Goal: Task Accomplishment & Management: Manage account settings

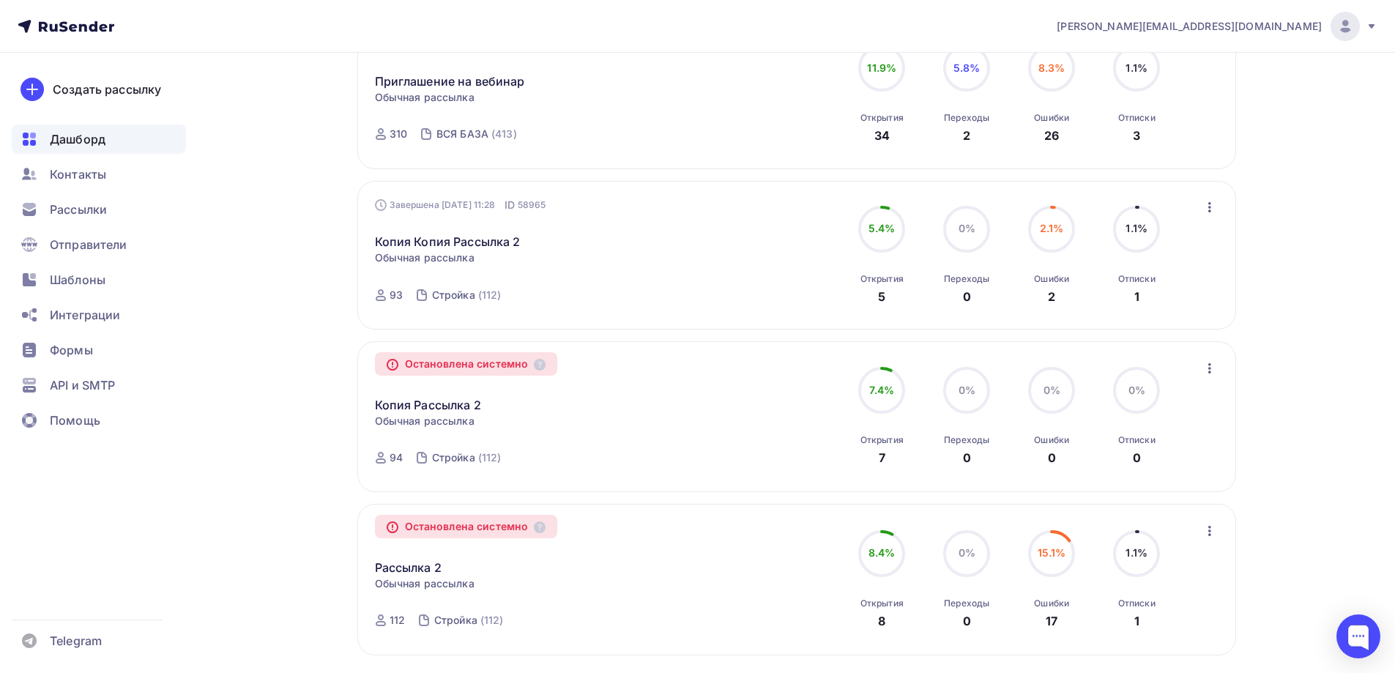
scroll to position [1298, 0]
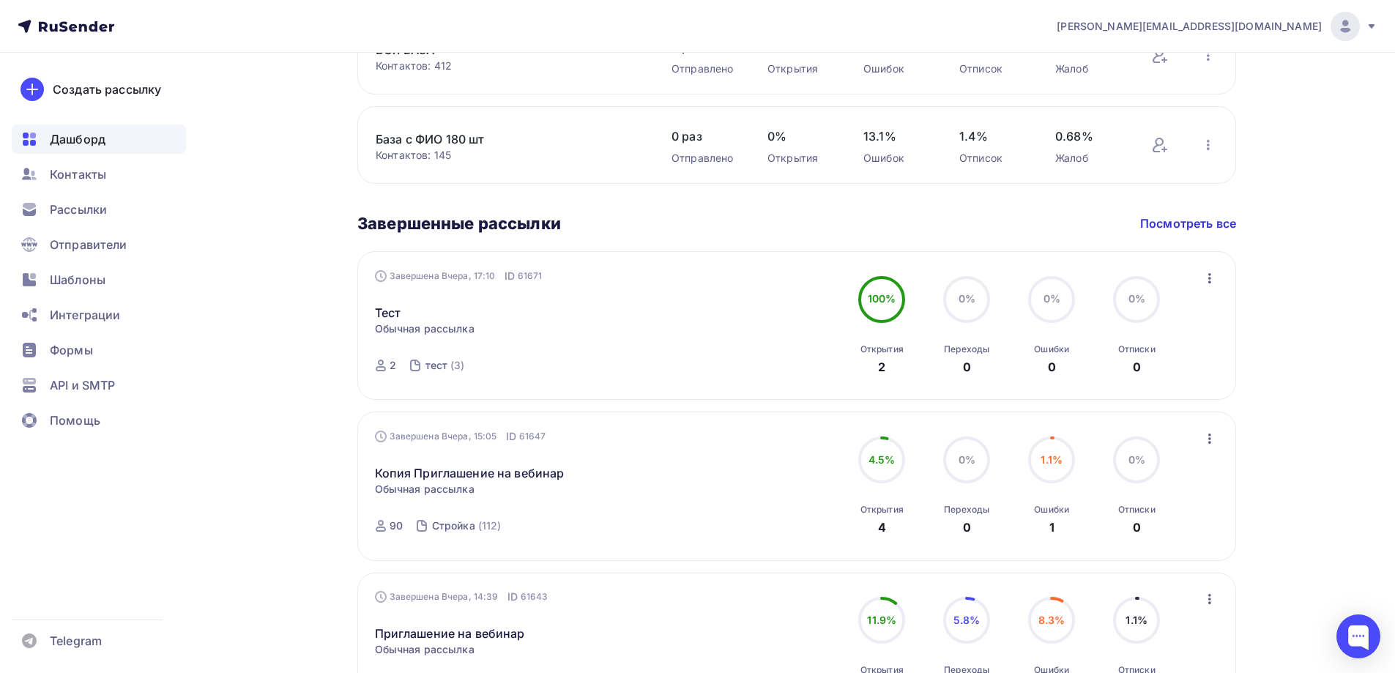
scroll to position [785, 0]
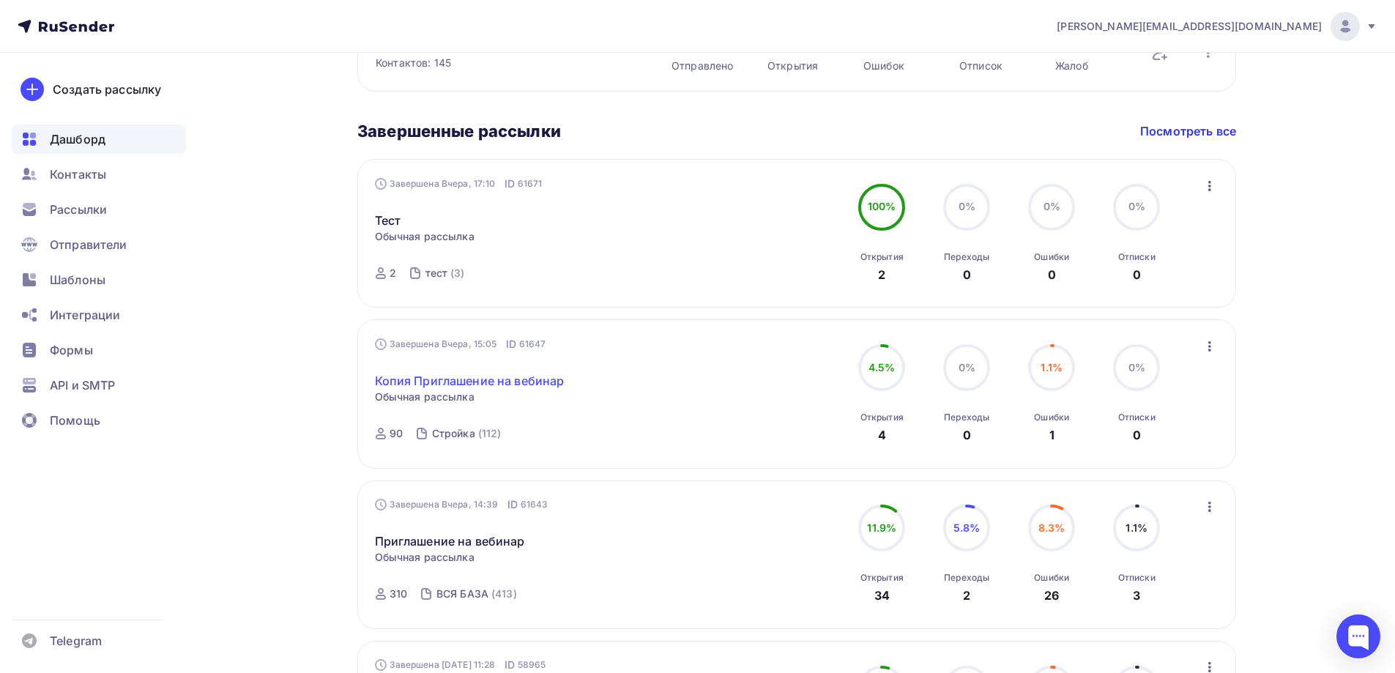
click at [428, 379] on link "Копия Приглашение на вебинар" at bounding box center [470, 381] width 190 height 18
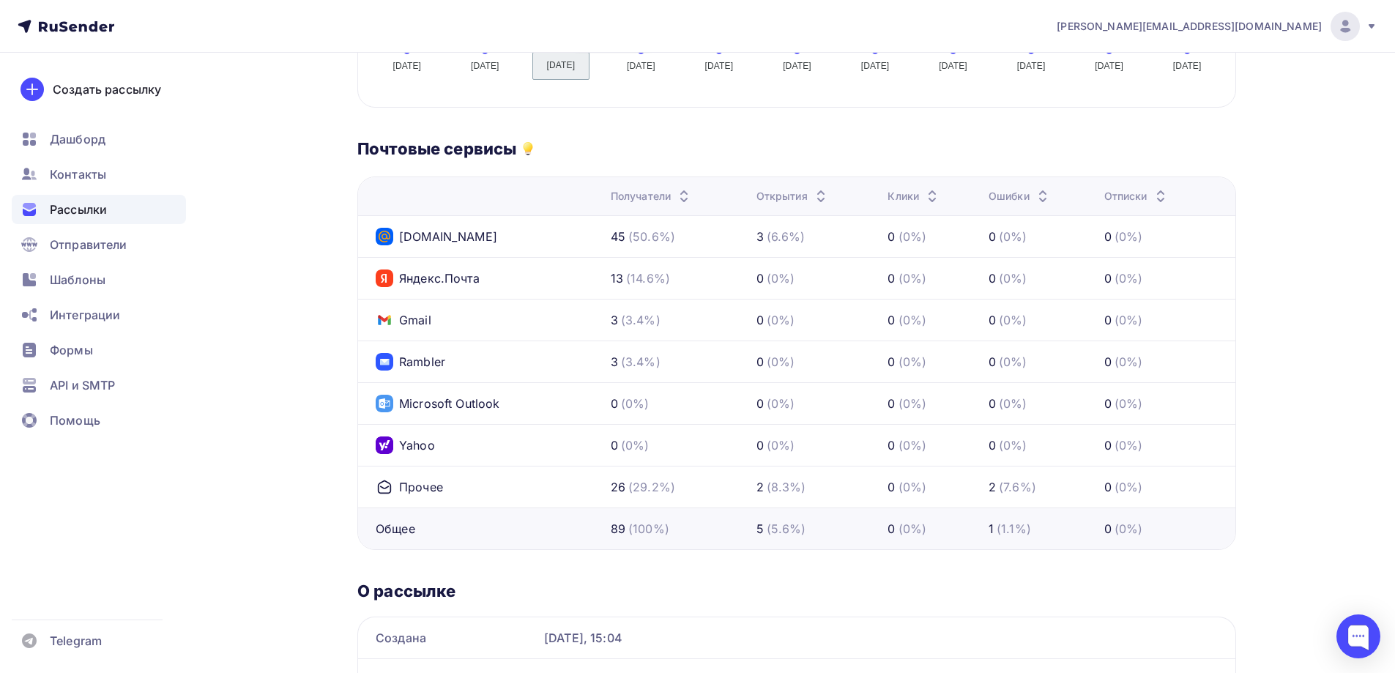
scroll to position [732, 0]
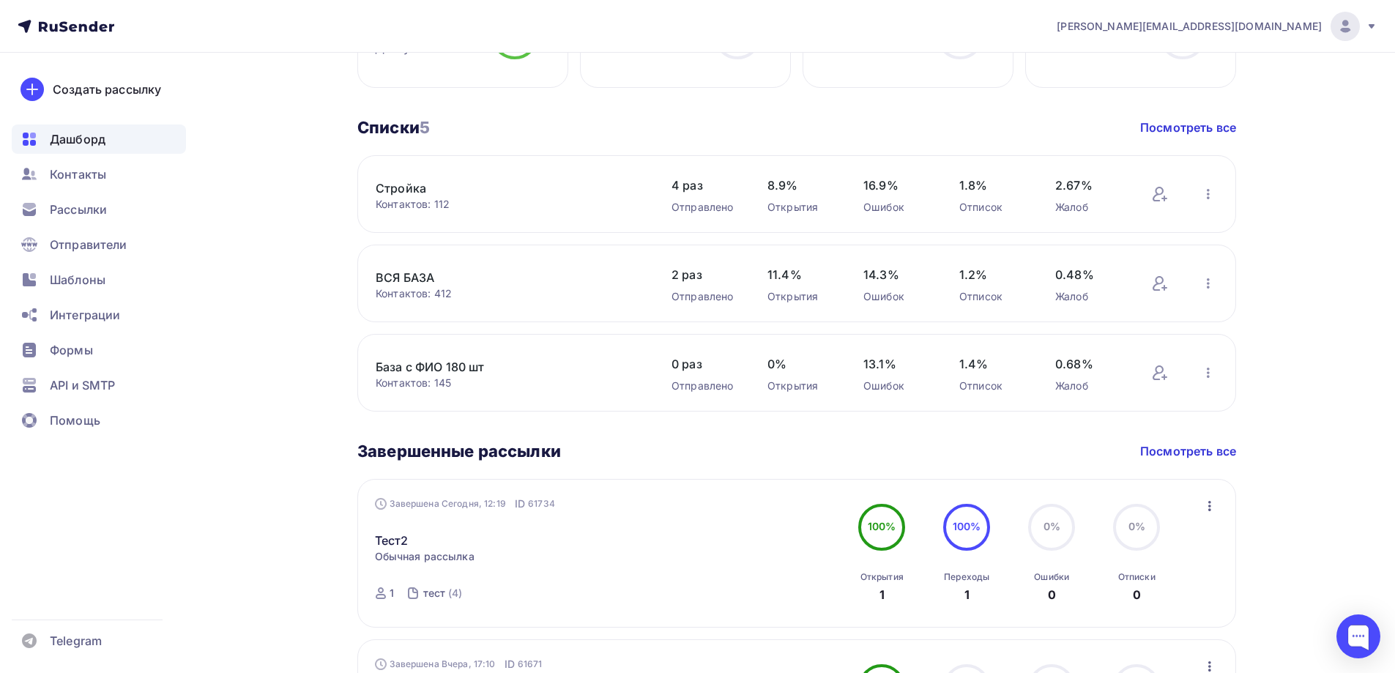
scroll to position [501, 0]
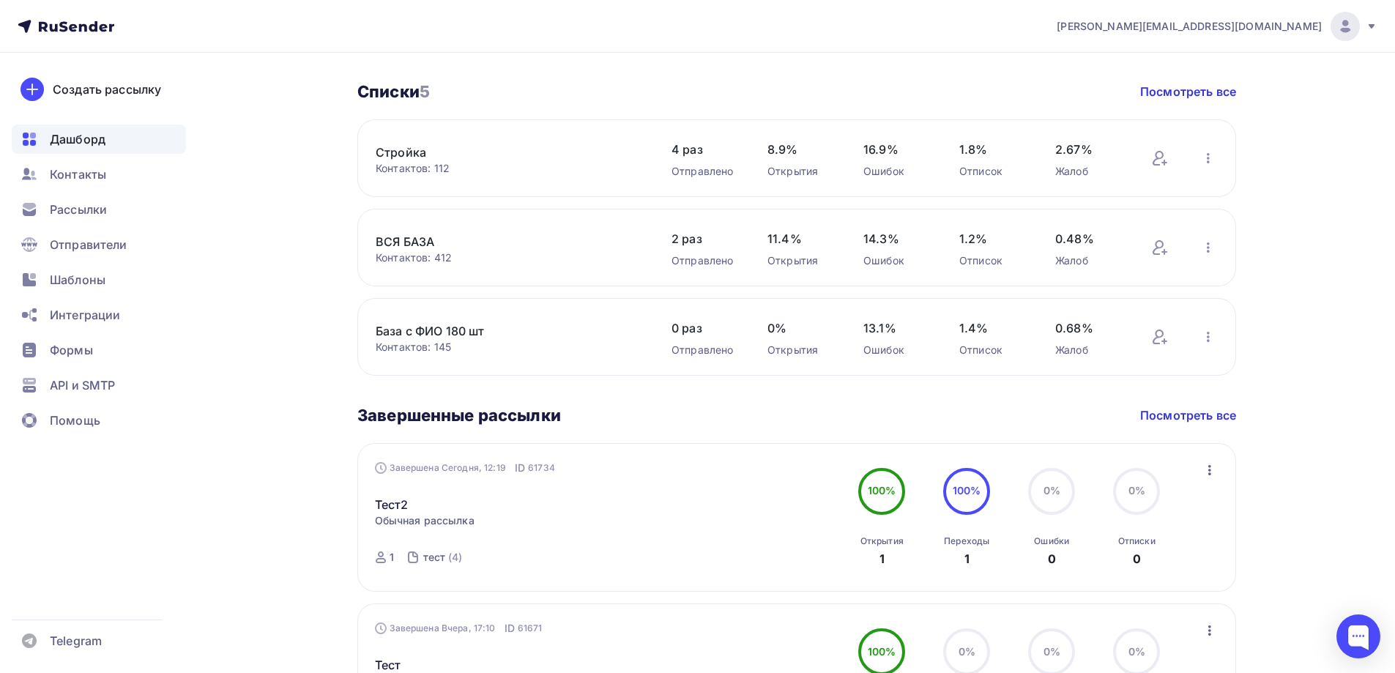
click at [403, 242] on link "ВСЯ БАЗА" at bounding box center [500, 242] width 249 height 18
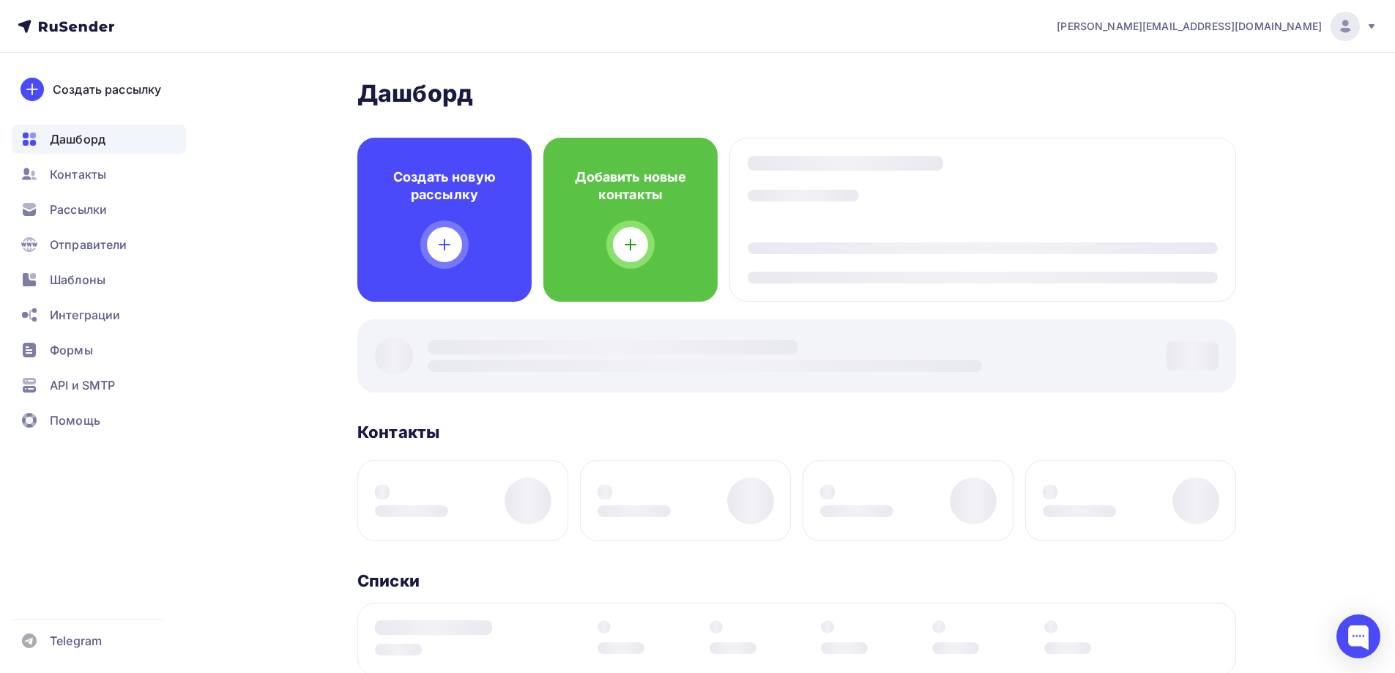
scroll to position [501, 0]
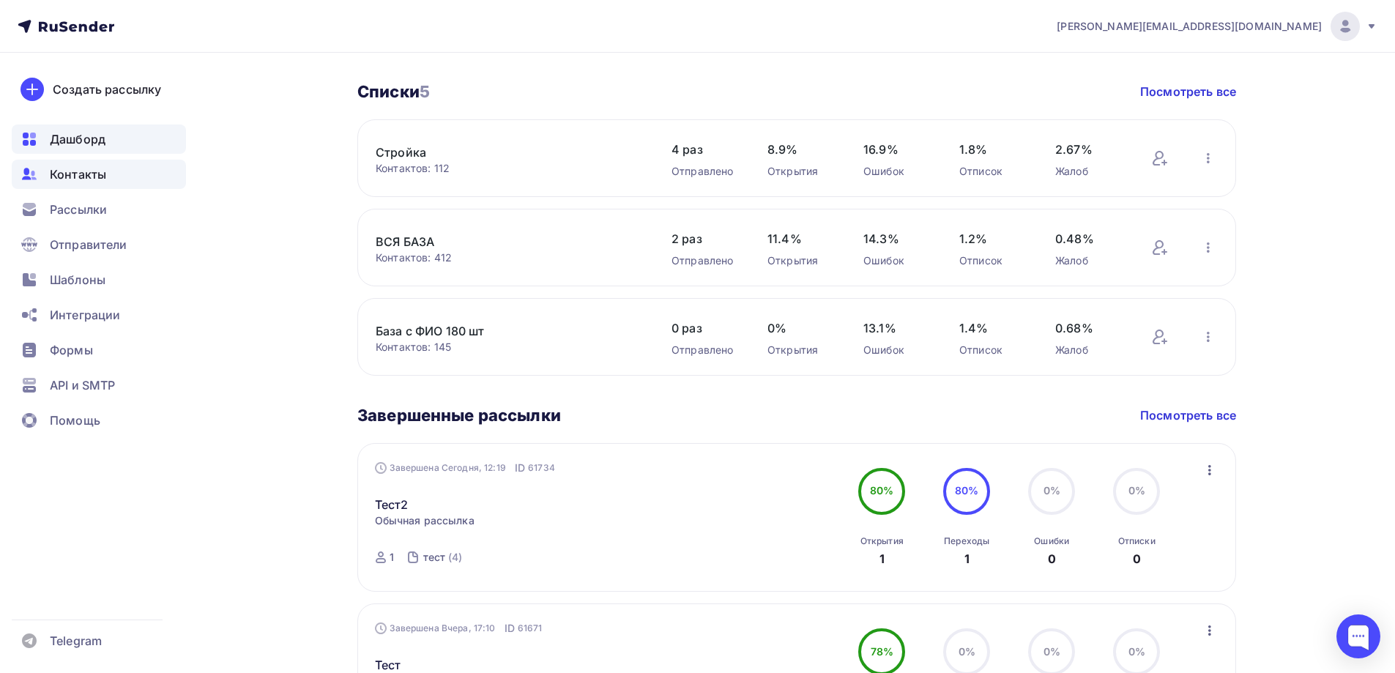
click at [103, 182] on span "Контакты" at bounding box center [78, 174] width 56 height 18
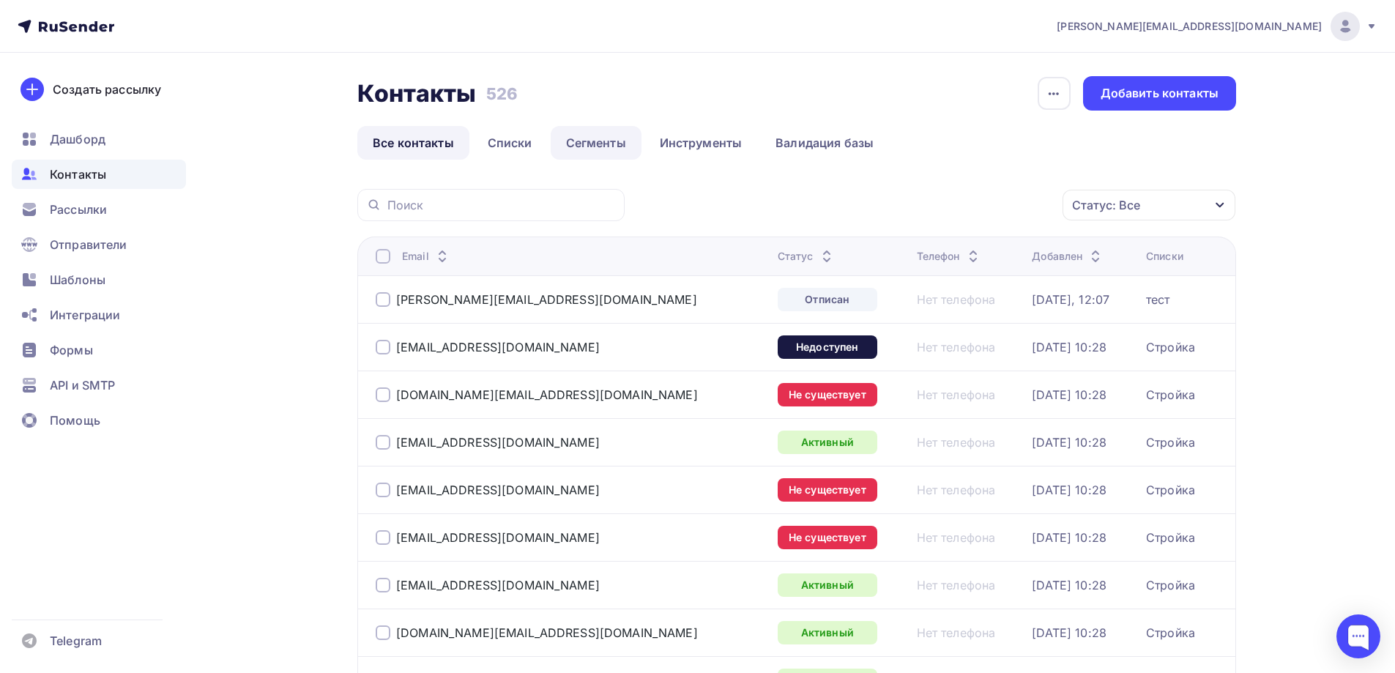
click at [573, 143] on link "Сегменты" at bounding box center [596, 143] width 91 height 34
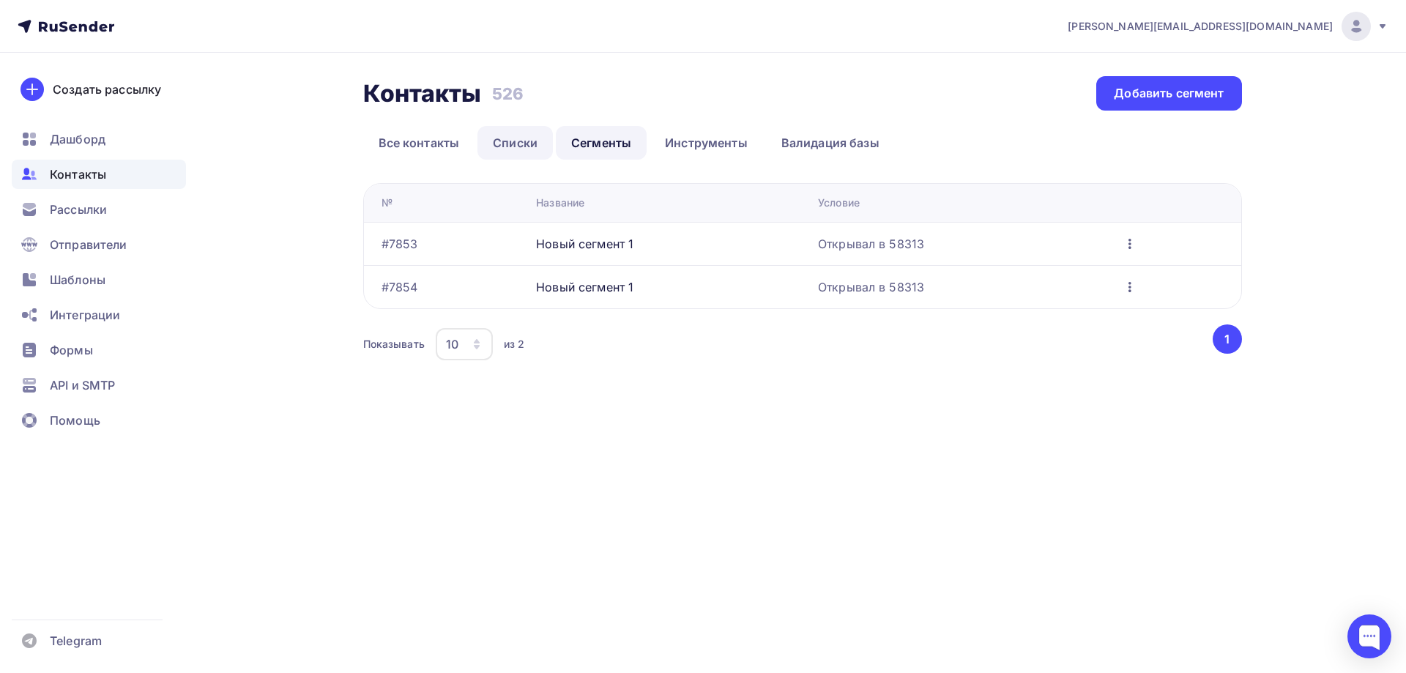
click at [524, 146] on link "Списки" at bounding box center [514, 143] width 75 height 34
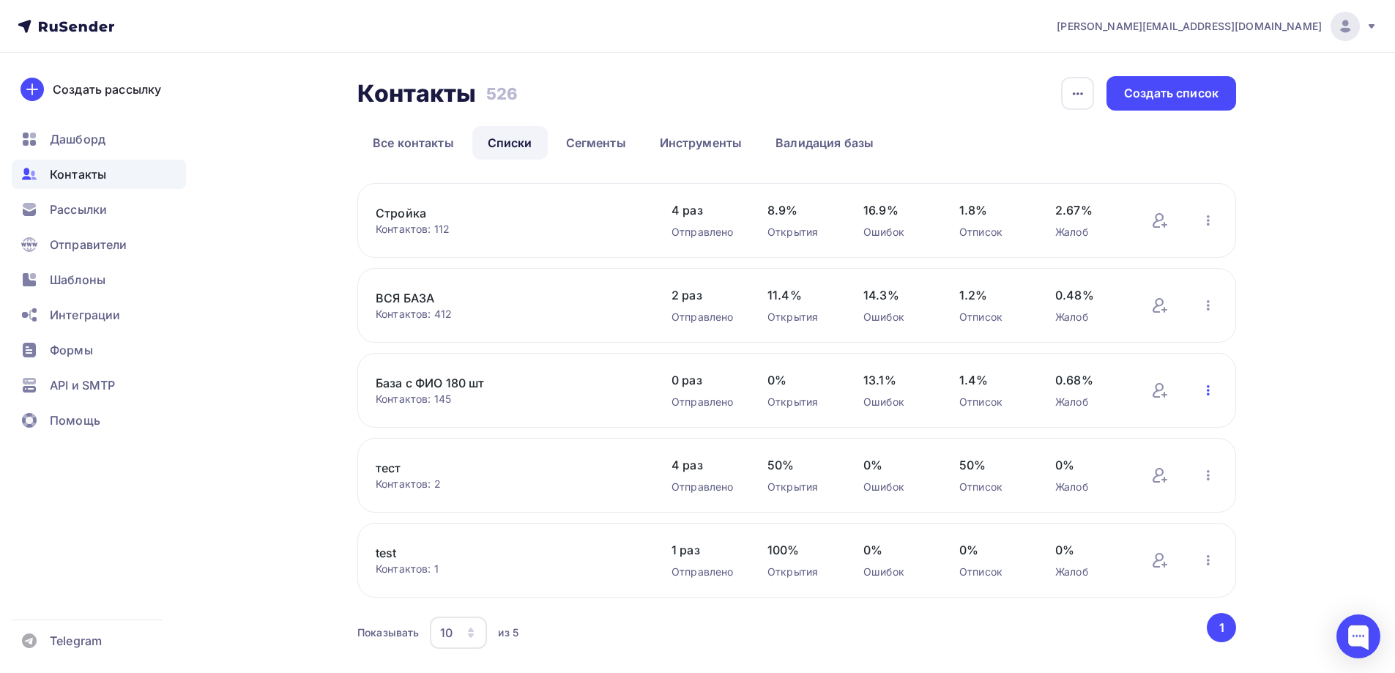
click at [1209, 389] on icon "button" at bounding box center [1208, 391] width 18 height 18
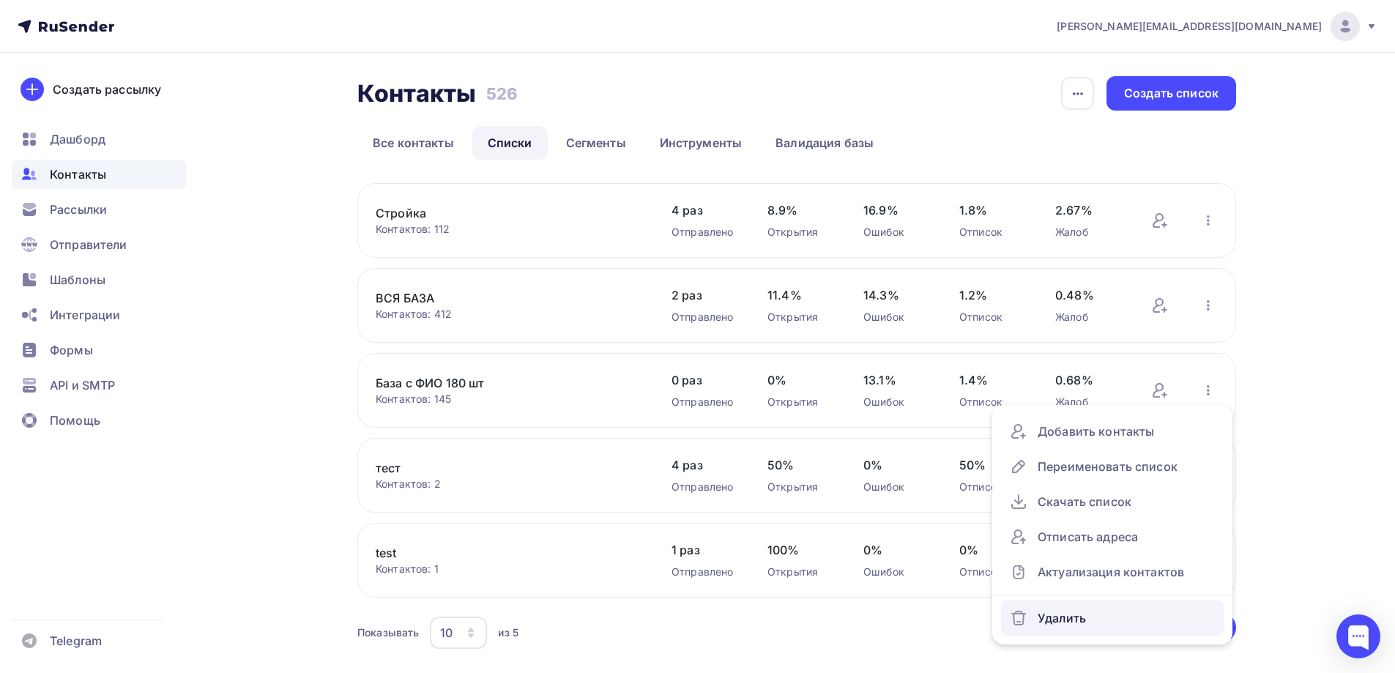
click at [1071, 620] on div "Удалить" at bounding box center [1112, 617] width 205 height 23
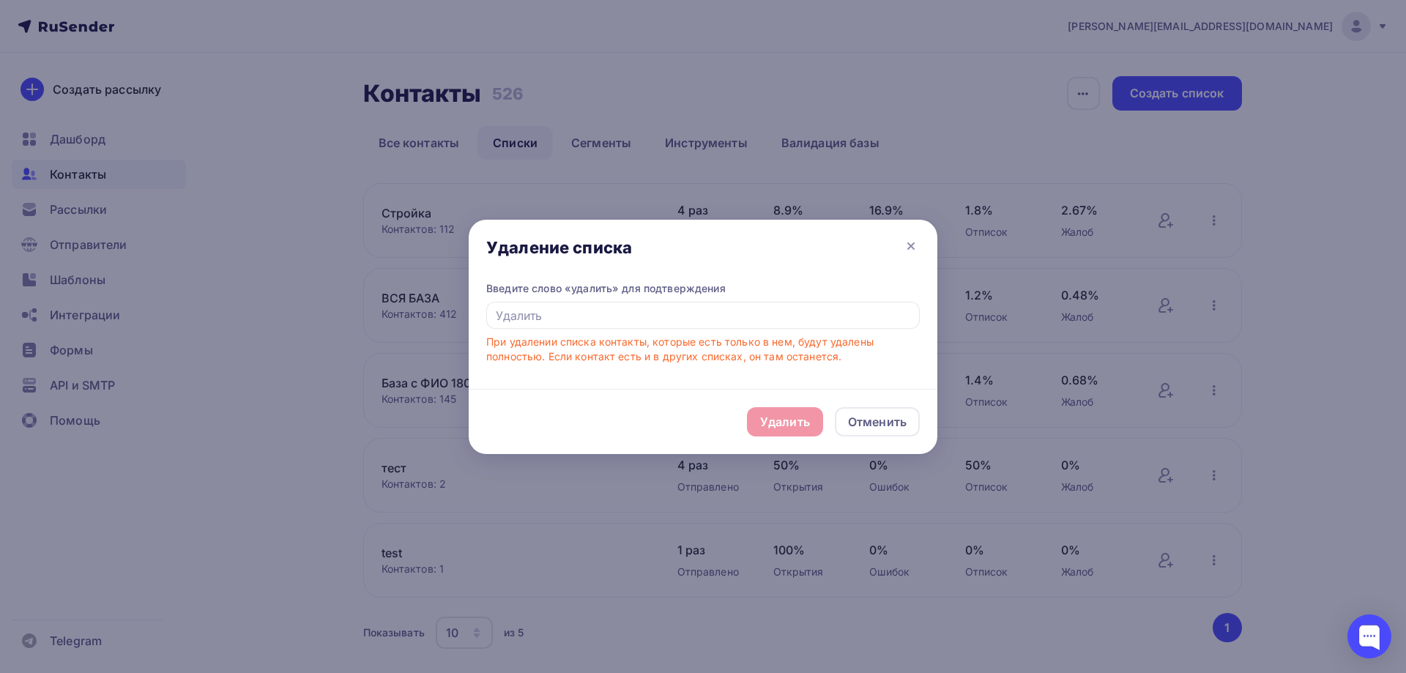
click at [792, 417] on div "Удалить Отменить" at bounding box center [703, 421] width 469 height 65
click at [529, 323] on input "text" at bounding box center [703, 316] width 434 height 28
click at [531, 321] on input "text" at bounding box center [703, 316] width 434 height 28
click at [531, 320] on input "text" at bounding box center [703, 316] width 434 height 28
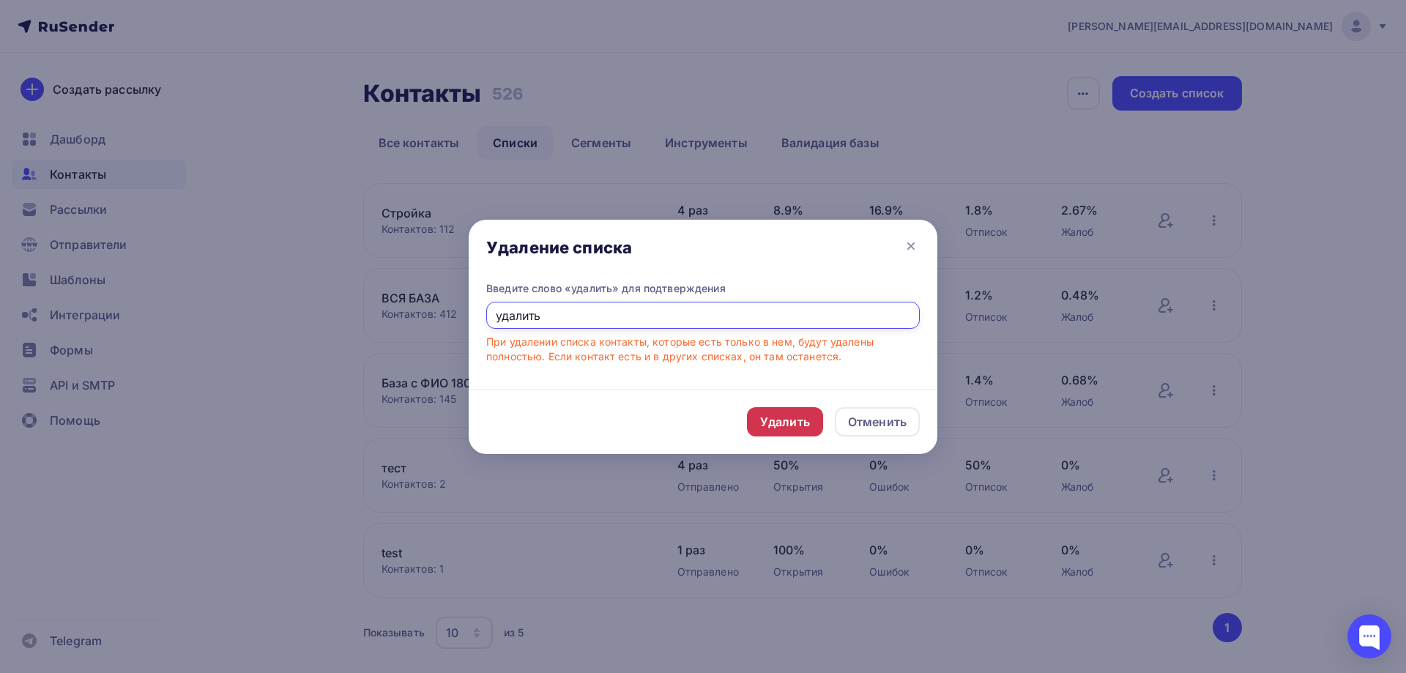
type input "удалить"
click at [775, 427] on div "Удалить" at bounding box center [785, 422] width 50 height 18
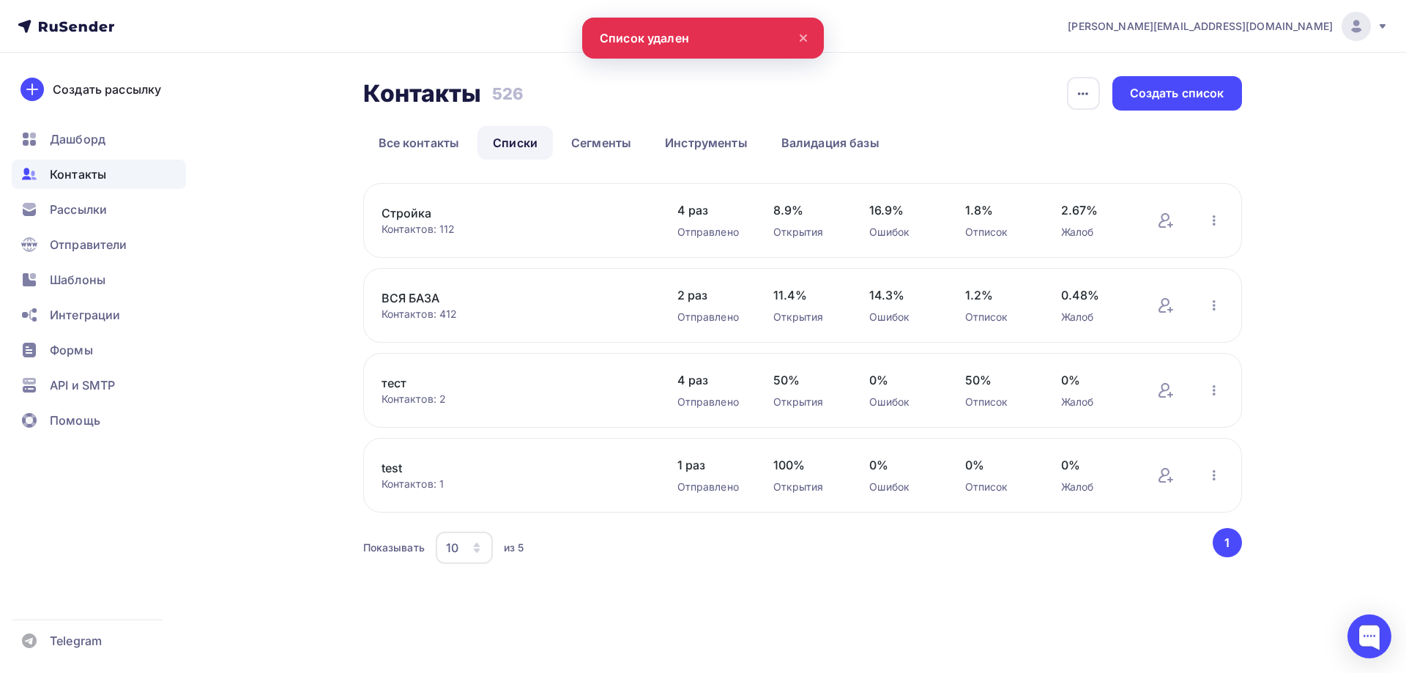
click at [89, 171] on span "Контакты" at bounding box center [78, 174] width 56 height 18
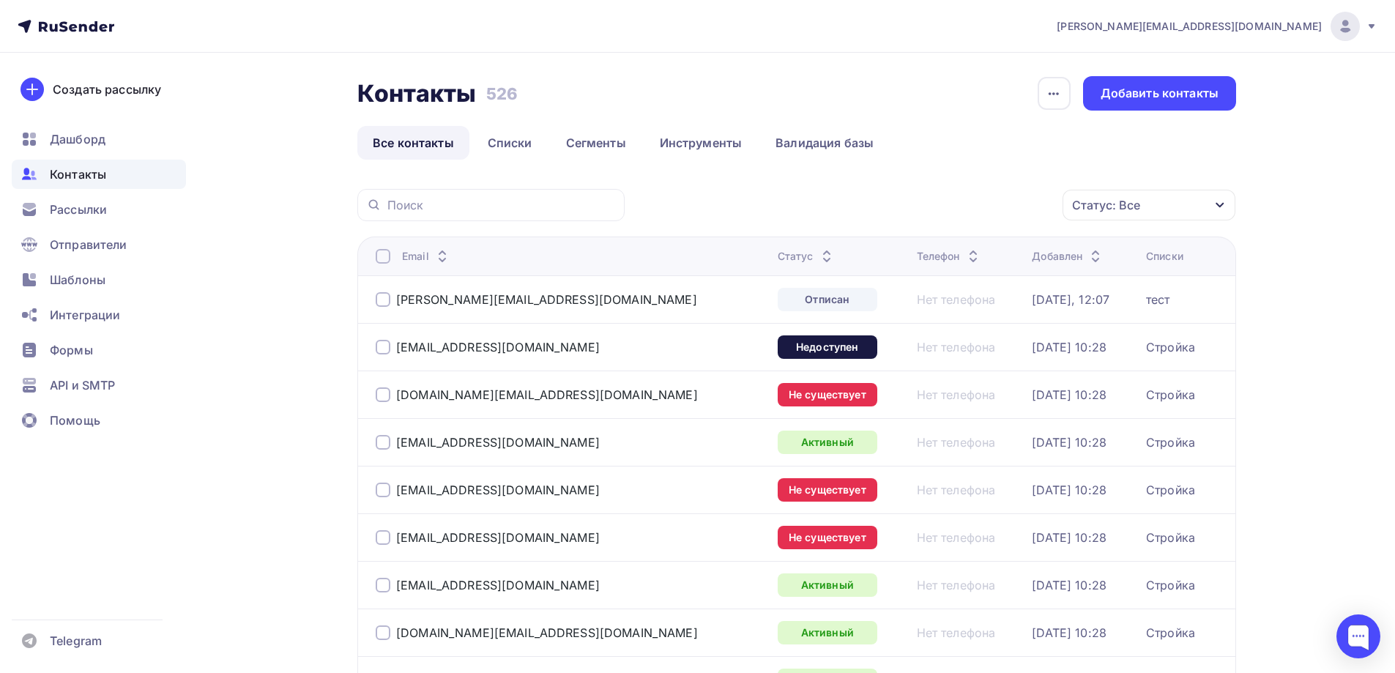
click at [69, 27] on icon at bounding box center [66, 27] width 97 height 18
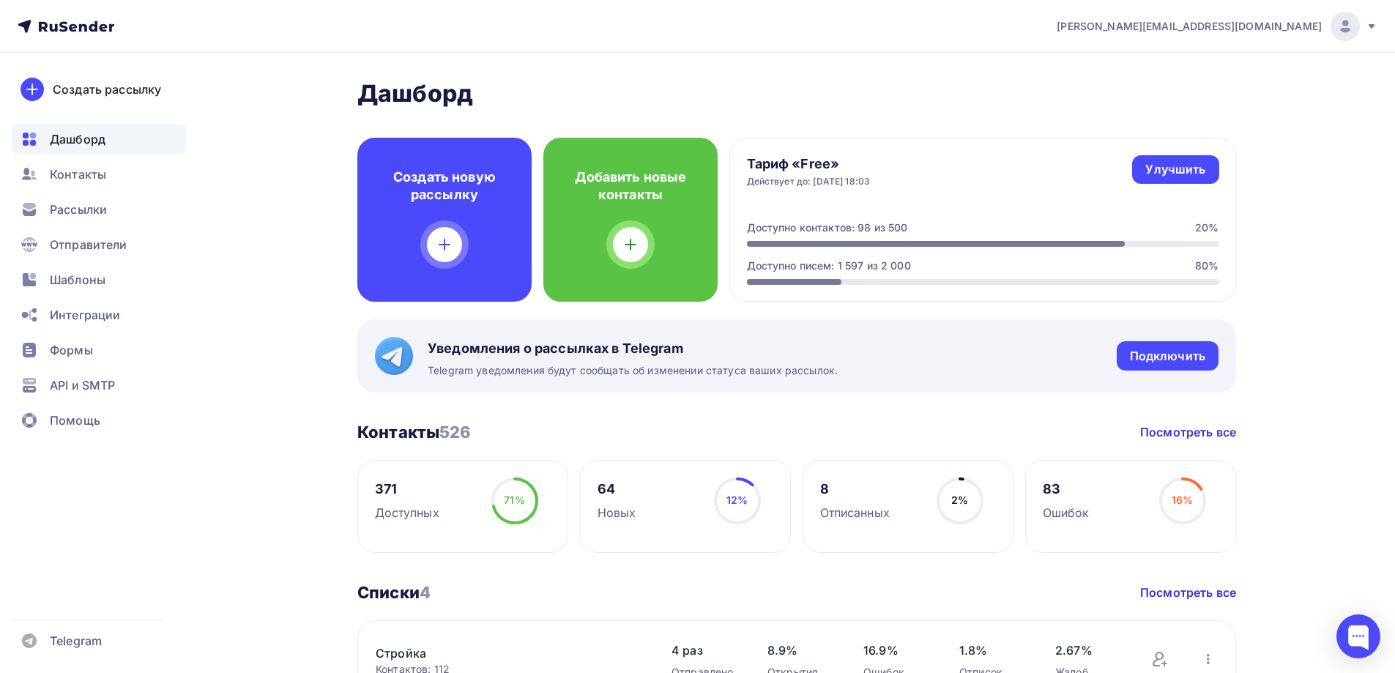
click at [922, 233] on div "Доступно контактов: 98 из 500 20%" at bounding box center [983, 227] width 472 height 15
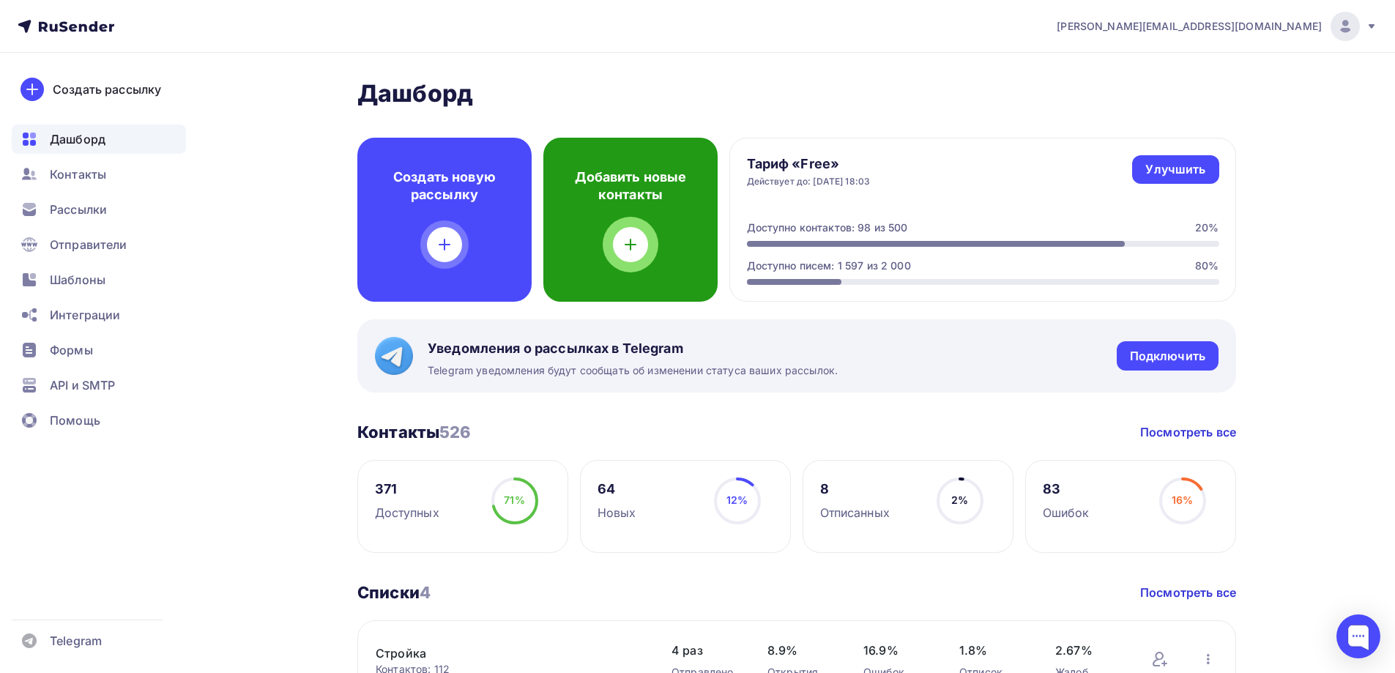
click at [595, 230] on div "Добавить новые контакты" at bounding box center [630, 220] width 174 height 164
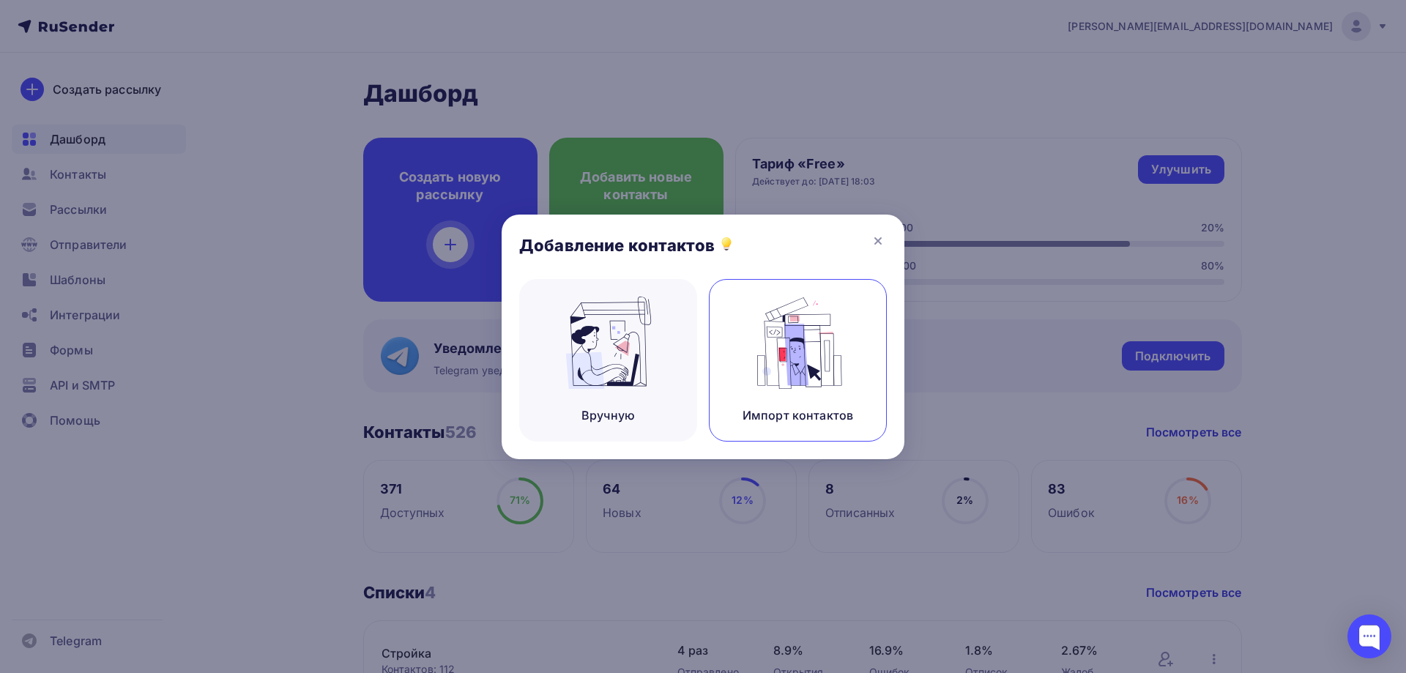
click at [770, 335] on img at bounding box center [798, 343] width 98 height 92
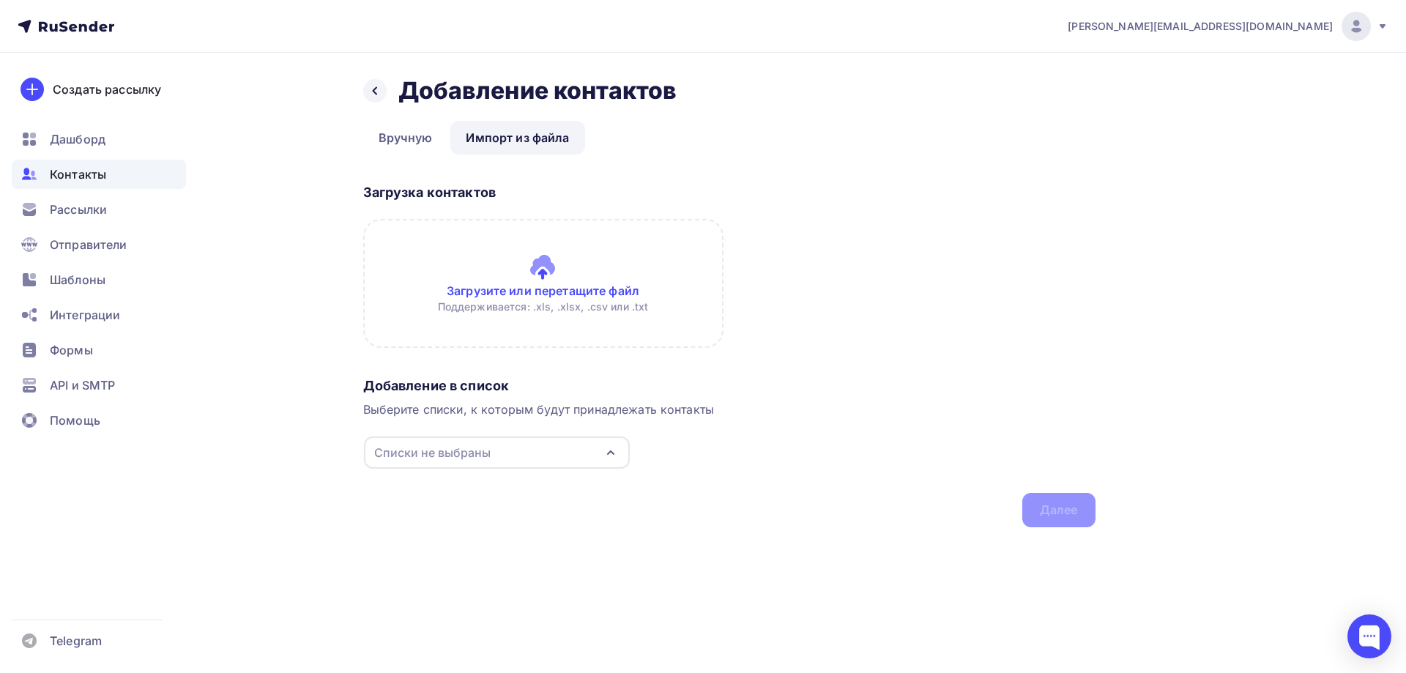
click at [535, 286] on input "file" at bounding box center [543, 283] width 360 height 129
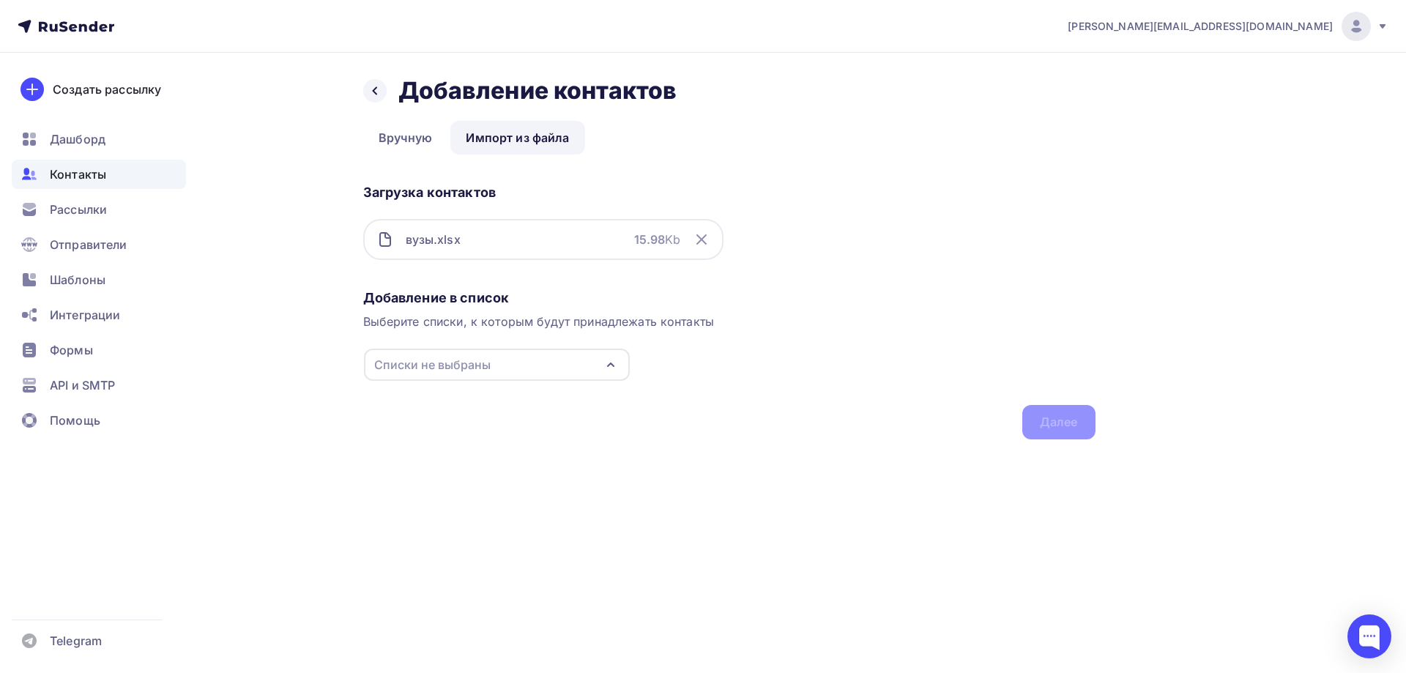
click at [457, 360] on div "Списки не выбраны" at bounding box center [432, 365] width 116 height 18
click at [446, 553] on div "Создать список" at bounding box center [458, 561] width 94 height 18
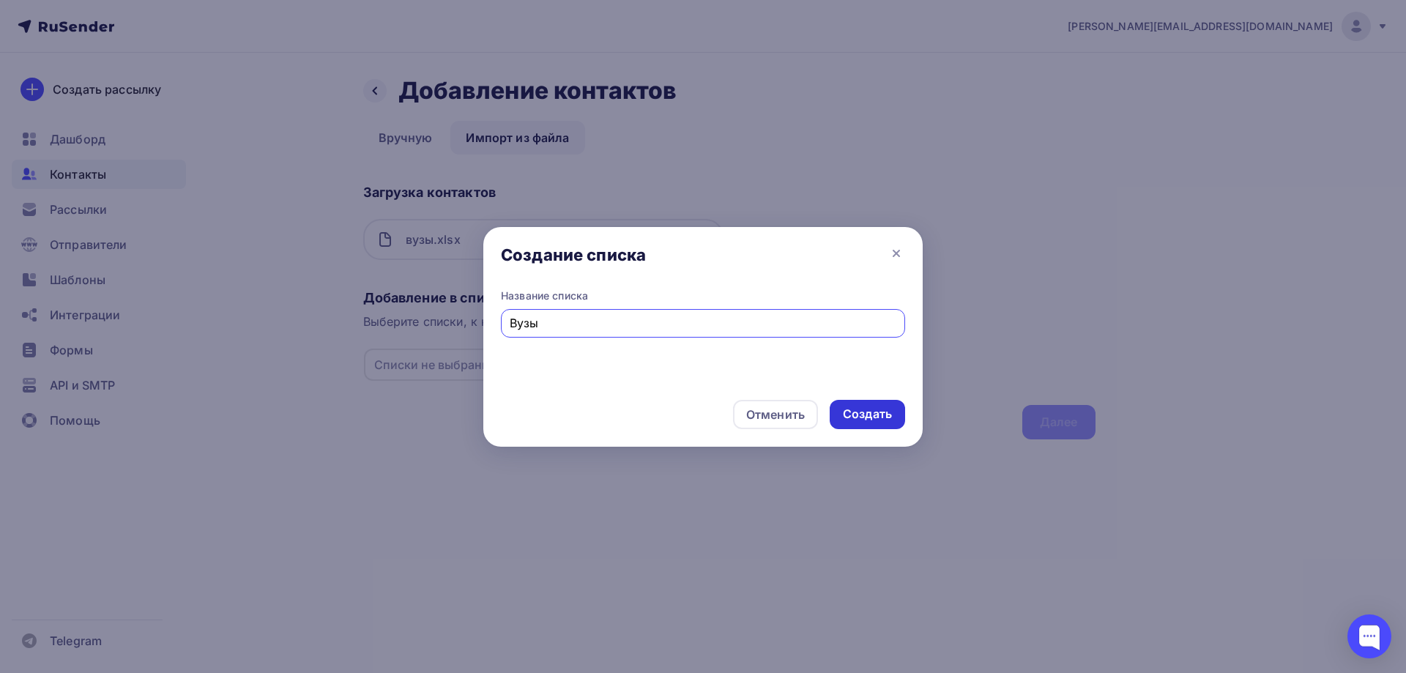
type input "Вузы"
drag, startPoint x: 878, startPoint y: 414, endPoint x: 825, endPoint y: 404, distance: 54.4
click at [879, 413] on div "Создать" at bounding box center [867, 414] width 49 height 17
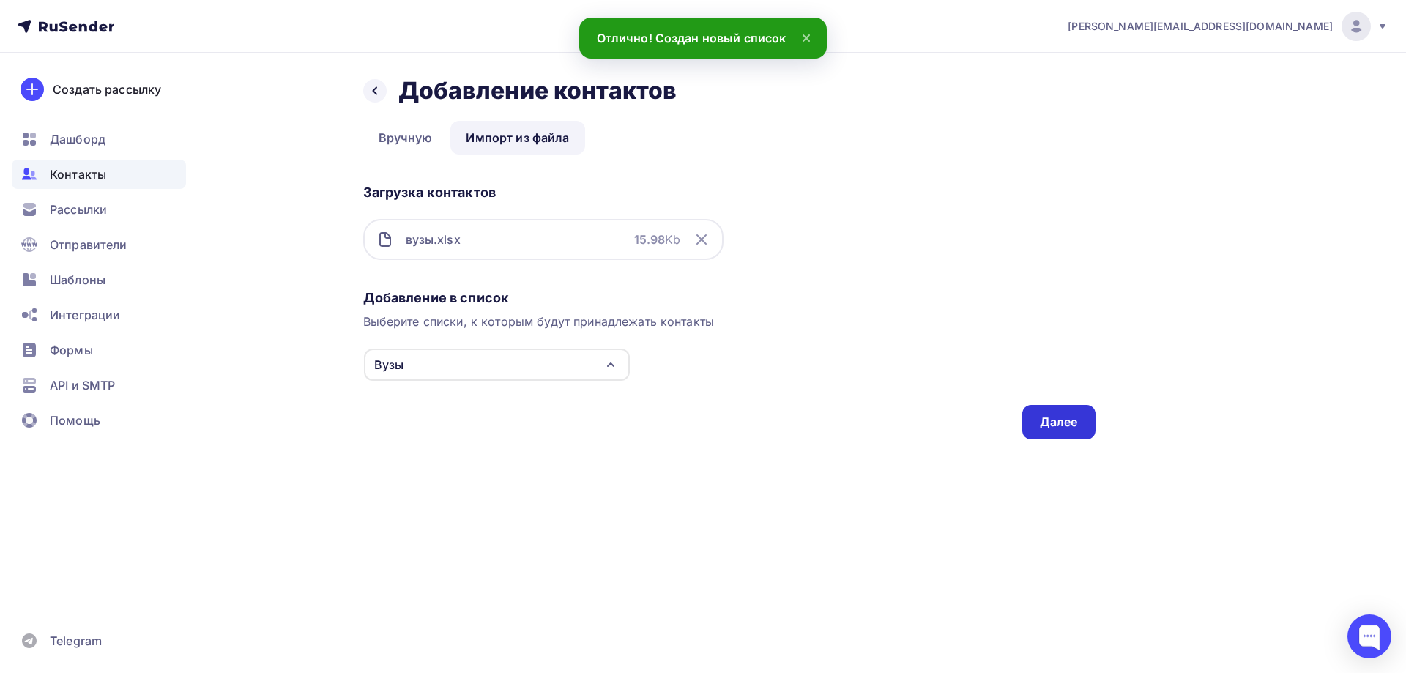
click at [1051, 425] on div "Далее" at bounding box center [1059, 422] width 38 height 17
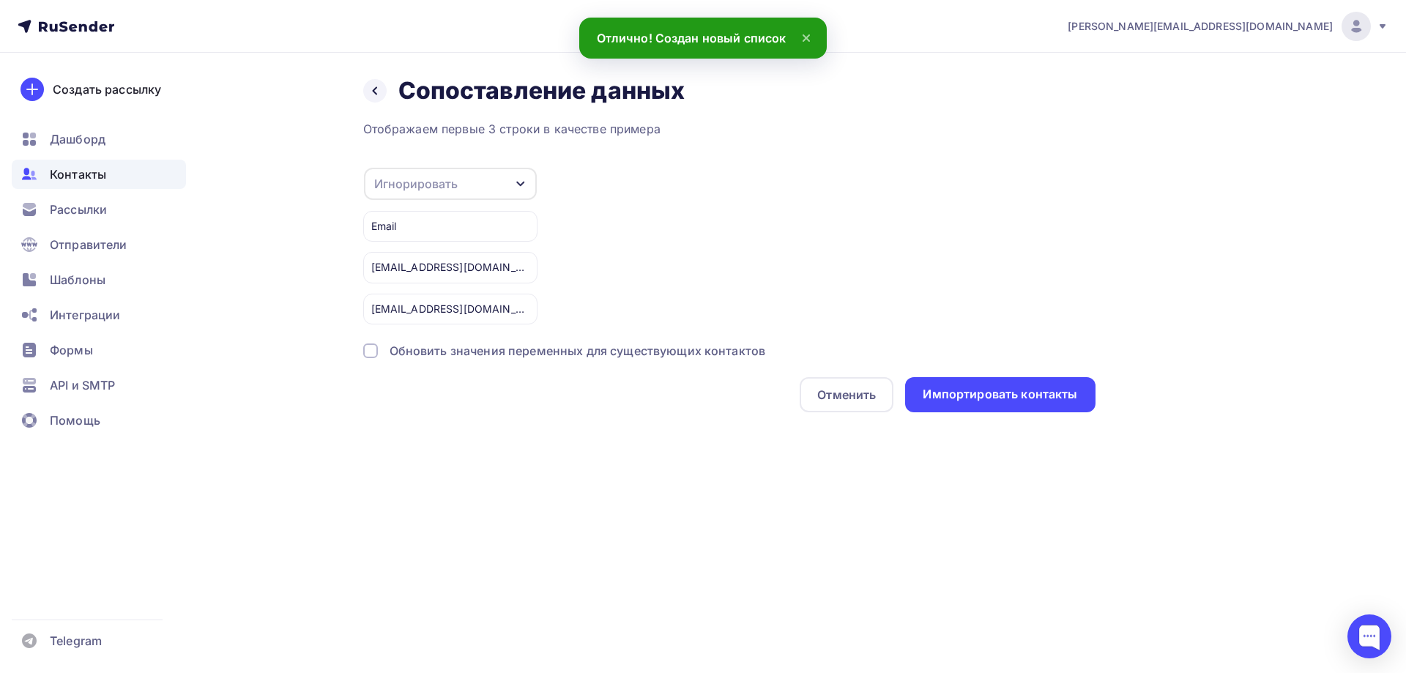
click at [466, 174] on div "Игнорировать" at bounding box center [450, 184] width 173 height 32
click at [469, 174] on div "Игнорировать" at bounding box center [450, 184] width 173 height 32
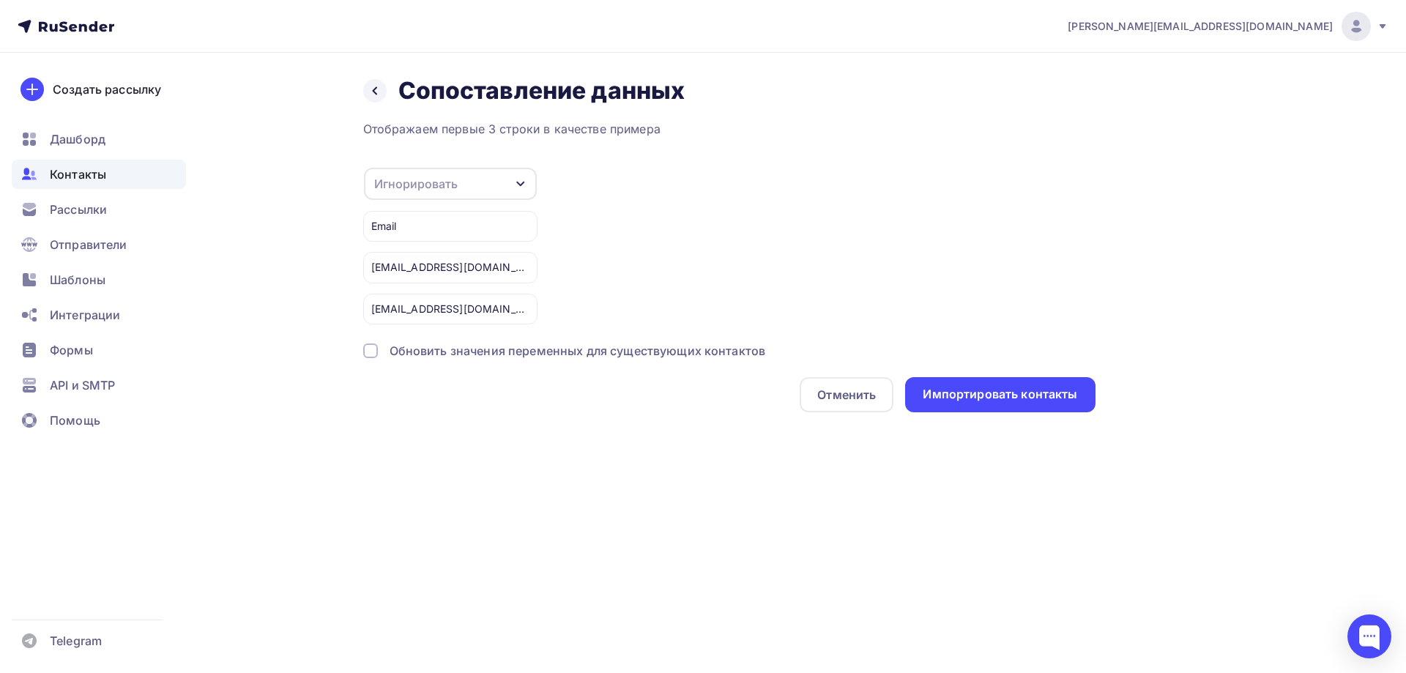
click at [446, 232] on div "Email" at bounding box center [450, 226] width 174 height 31
click at [1058, 388] on div "Импортировать контакты" at bounding box center [1000, 394] width 155 height 17
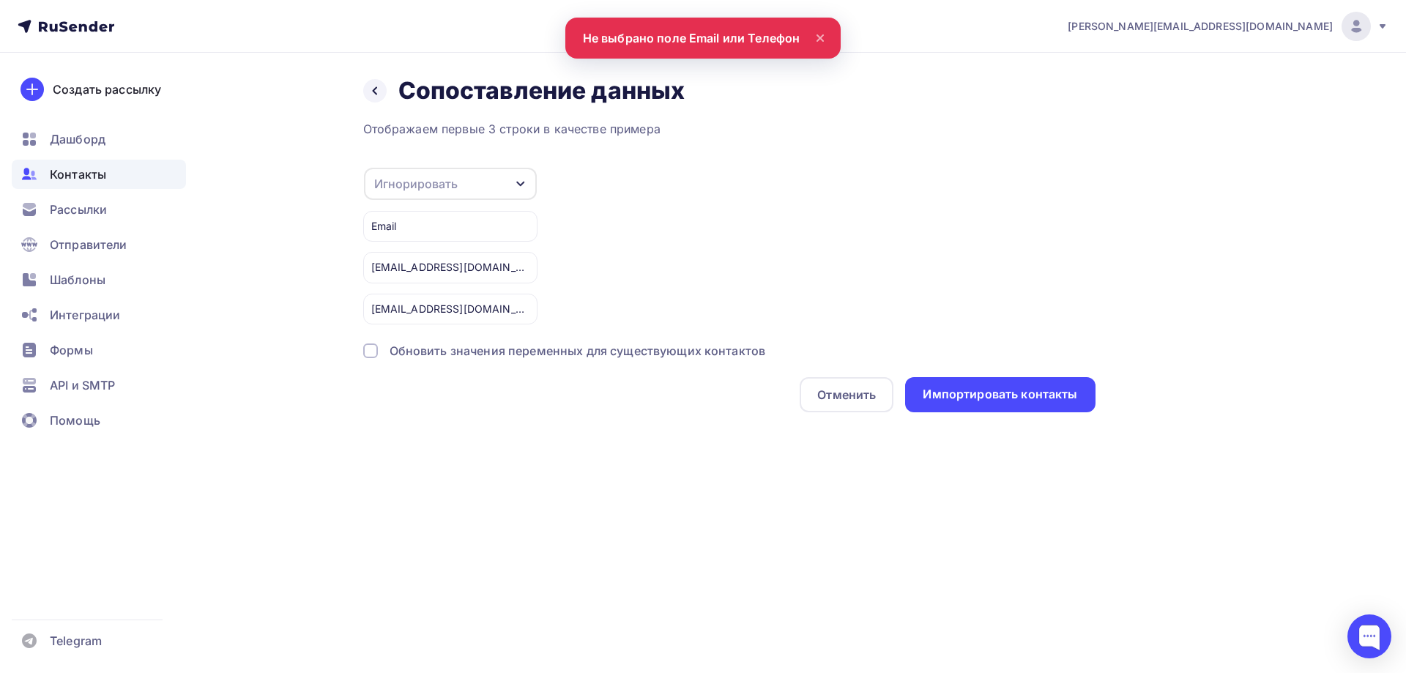
click at [484, 183] on div "Игнорировать" at bounding box center [450, 184] width 173 height 32
click at [414, 231] on div "Email" at bounding box center [426, 232] width 85 height 18
click at [785, 207] on div "Email Игнорировать Имя Телефон Создать поле Email [EMAIL_ADDRESS][DOMAIN_NAME],…" at bounding box center [729, 245] width 732 height 157
click at [1112, 397] on div "Назад Сопоставление данных Сопоставление данных Отображаем первые 3 строки в ка…" at bounding box center [703, 262] width 1200 height 418
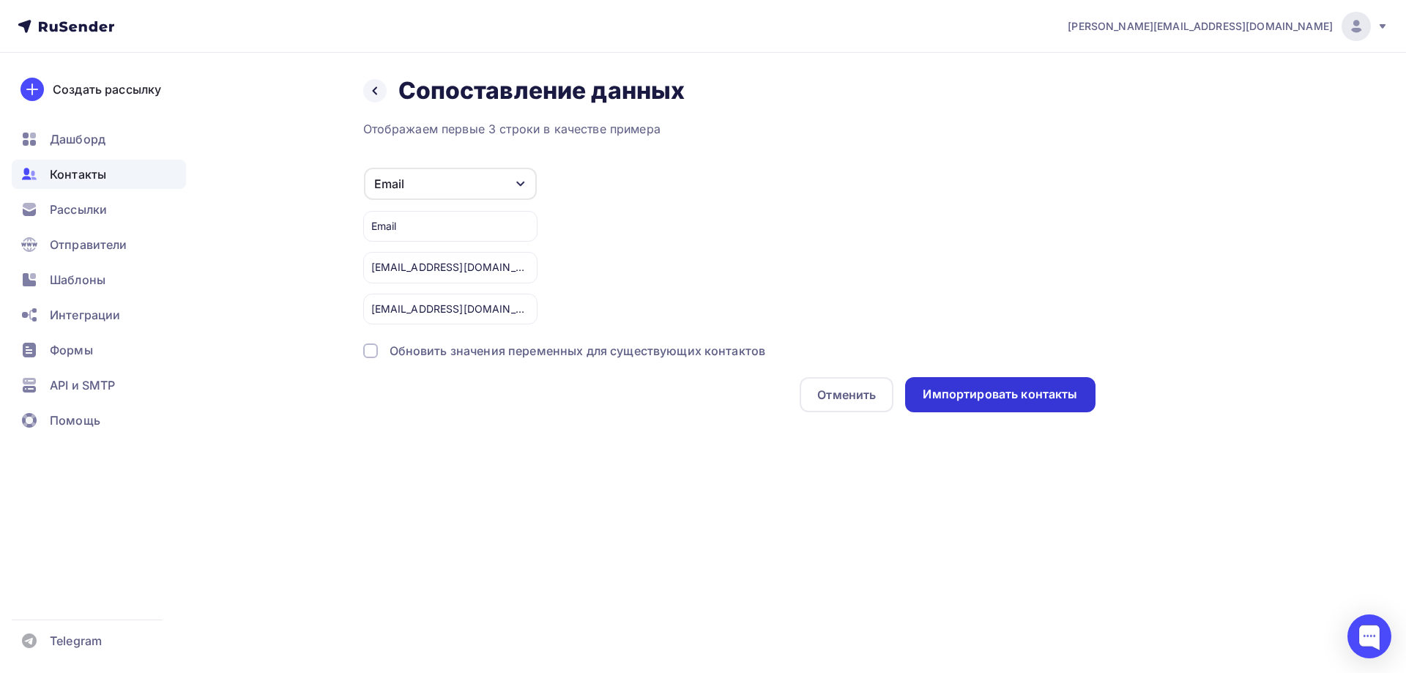
click at [1017, 385] on div "Импортировать контакты" at bounding box center [1000, 394] width 190 height 35
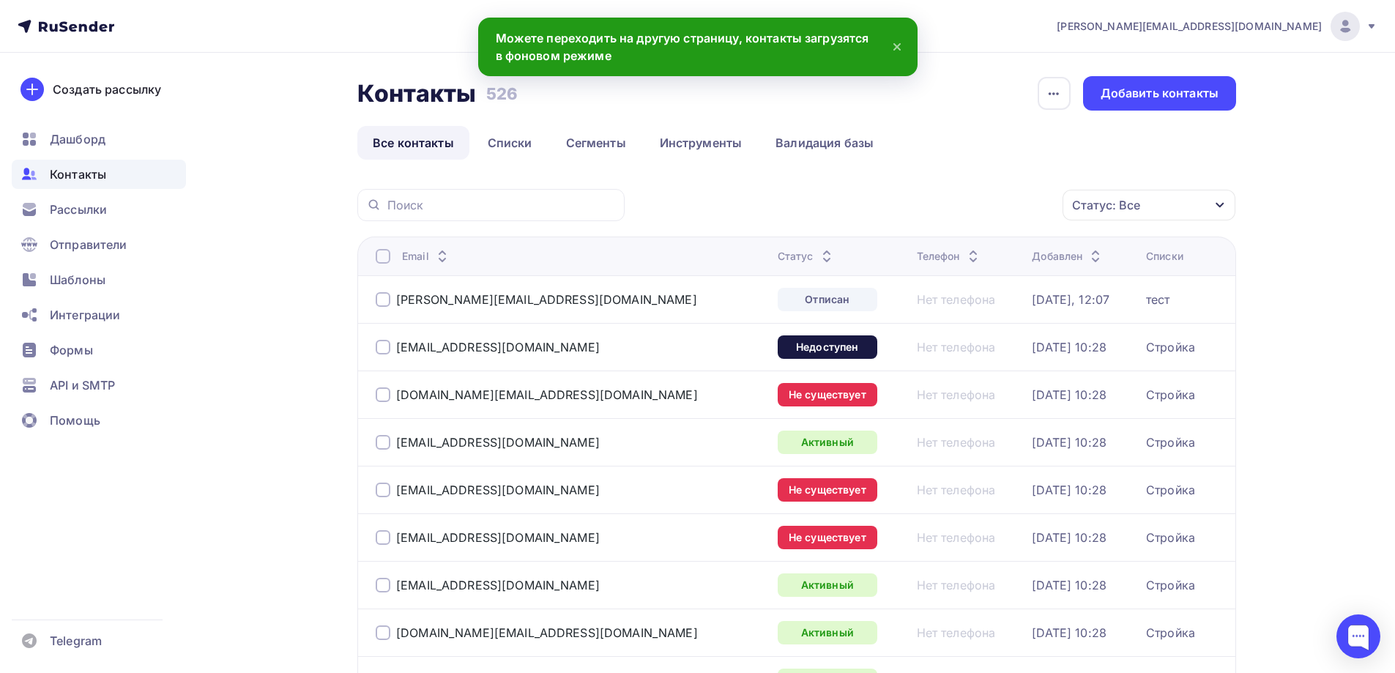
click at [50, 171] on span "Контакты" at bounding box center [78, 174] width 56 height 18
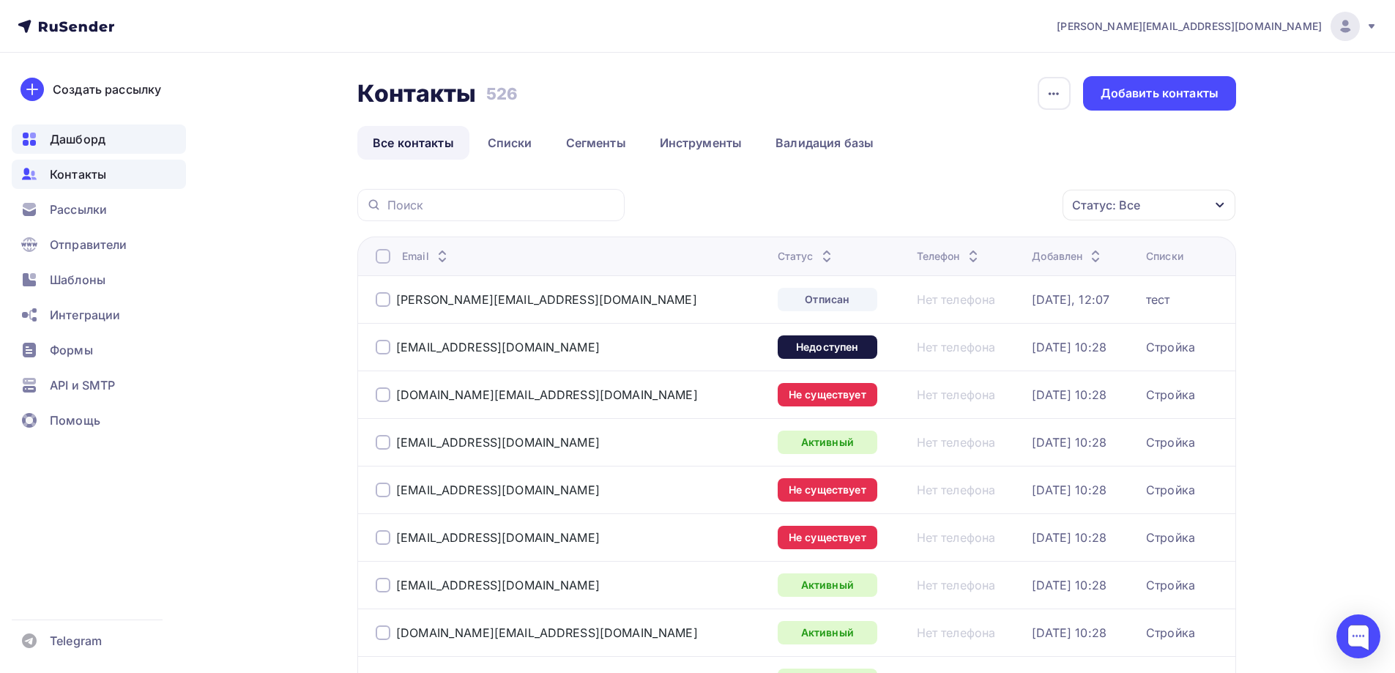
drag, startPoint x: 67, startPoint y: 157, endPoint x: 67, endPoint y: 140, distance: 16.9
click at [67, 156] on ul "Дашборд Контакты Рассылки Отправители Шаблоны Интеграции Формы API и SMTP Помощь" at bounding box center [99, 283] width 174 height 319
click at [66, 136] on span "Дашборд" at bounding box center [78, 139] width 56 height 18
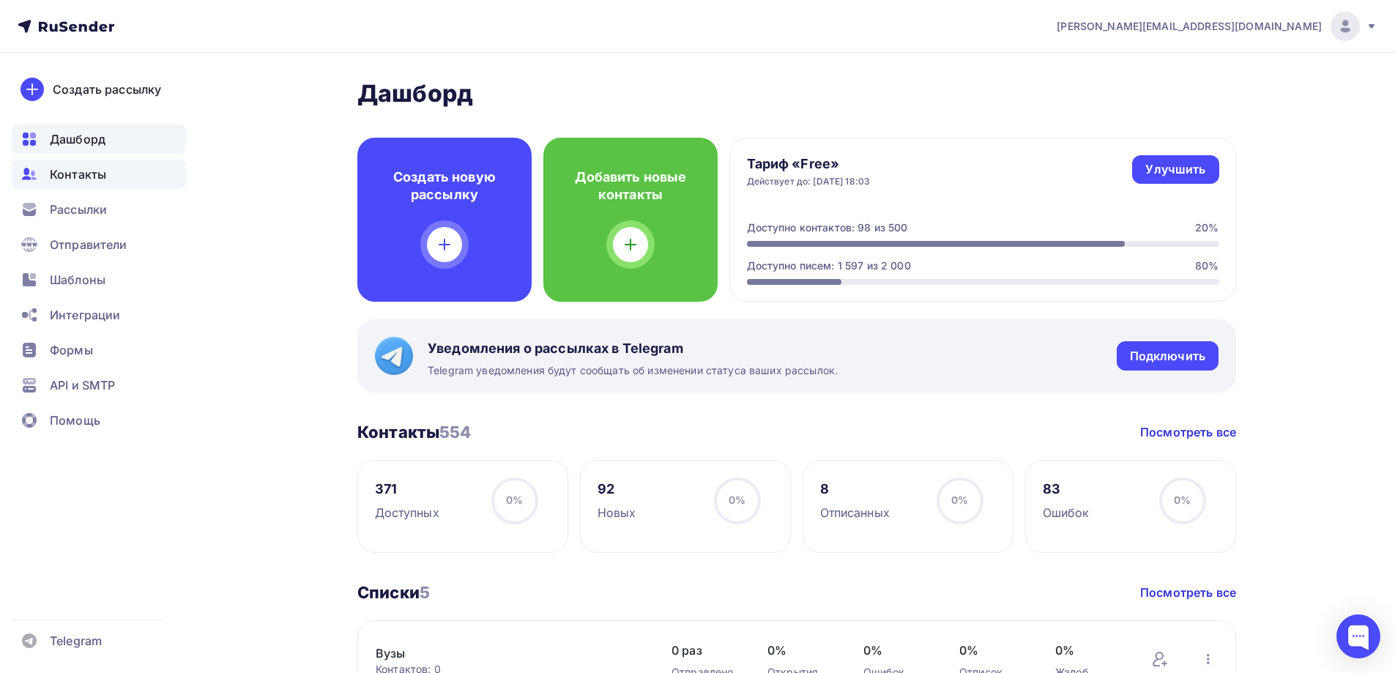
click at [91, 173] on span "Контакты" at bounding box center [78, 174] width 56 height 18
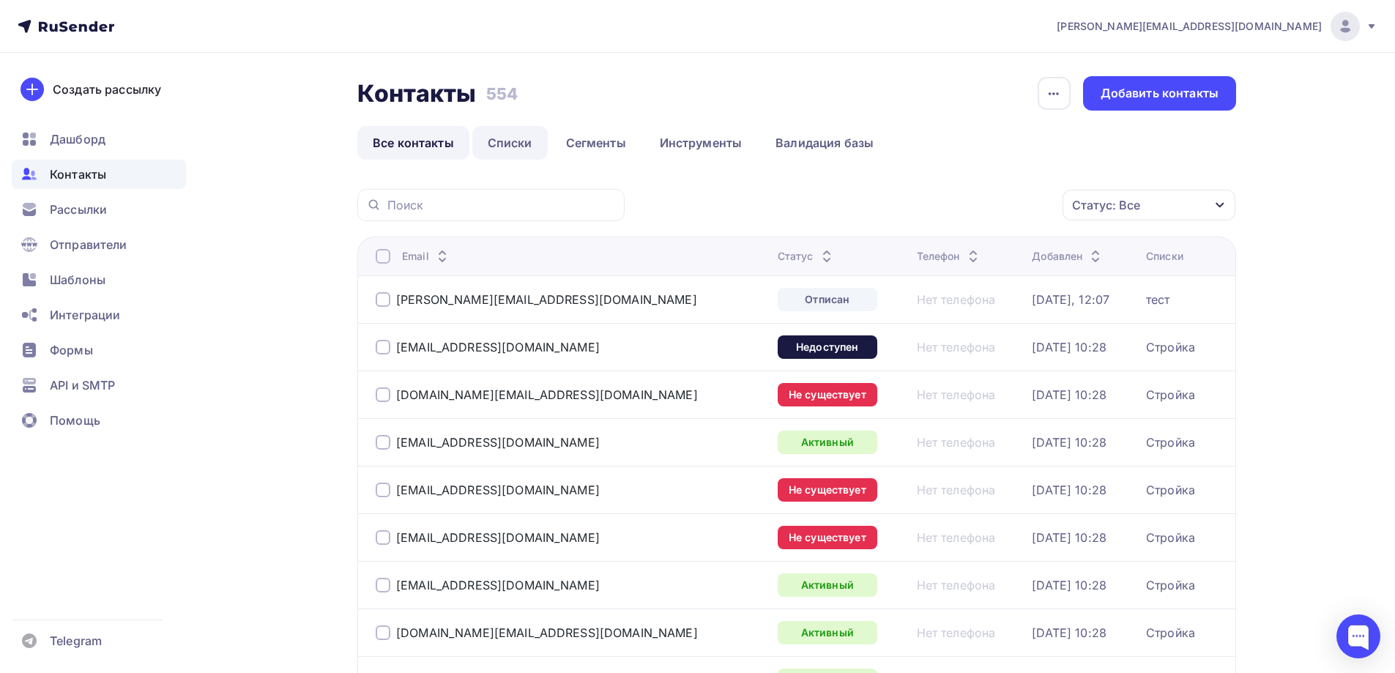
click at [492, 150] on link "Списки" at bounding box center [509, 143] width 75 height 34
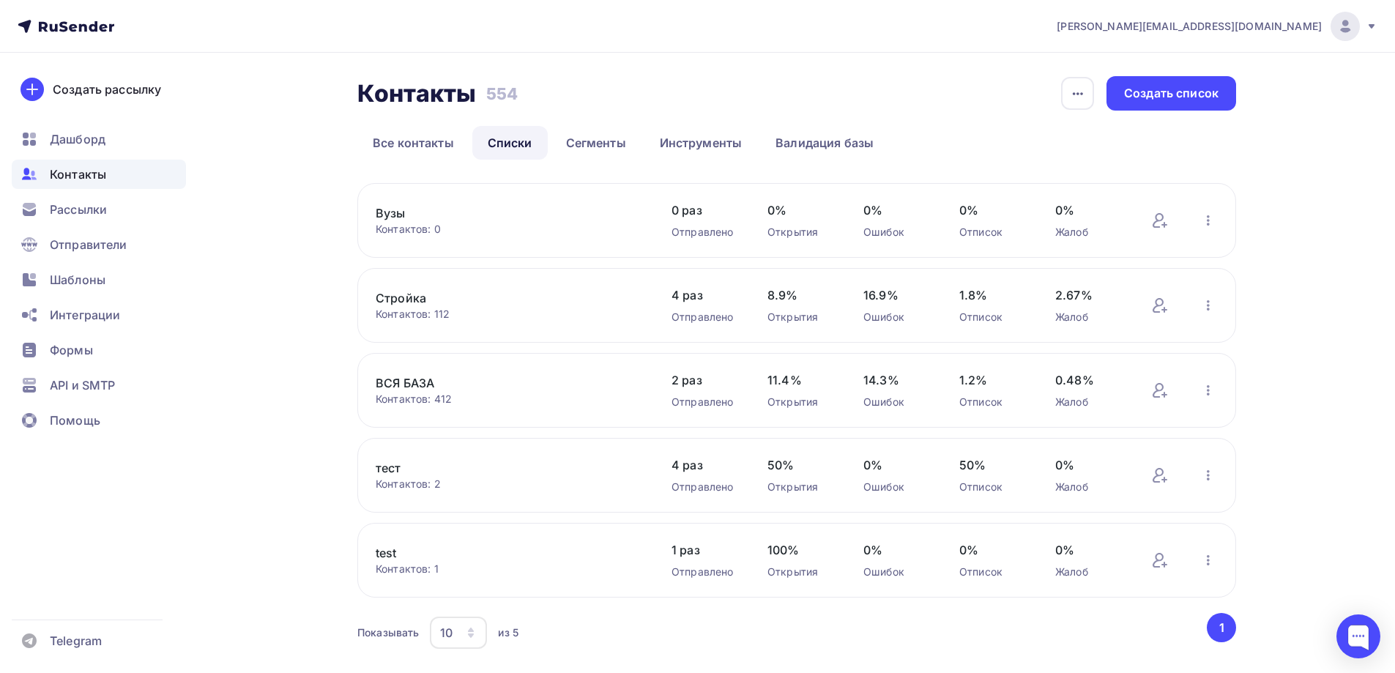
click at [399, 217] on link "Вузы" at bounding box center [500, 213] width 249 height 18
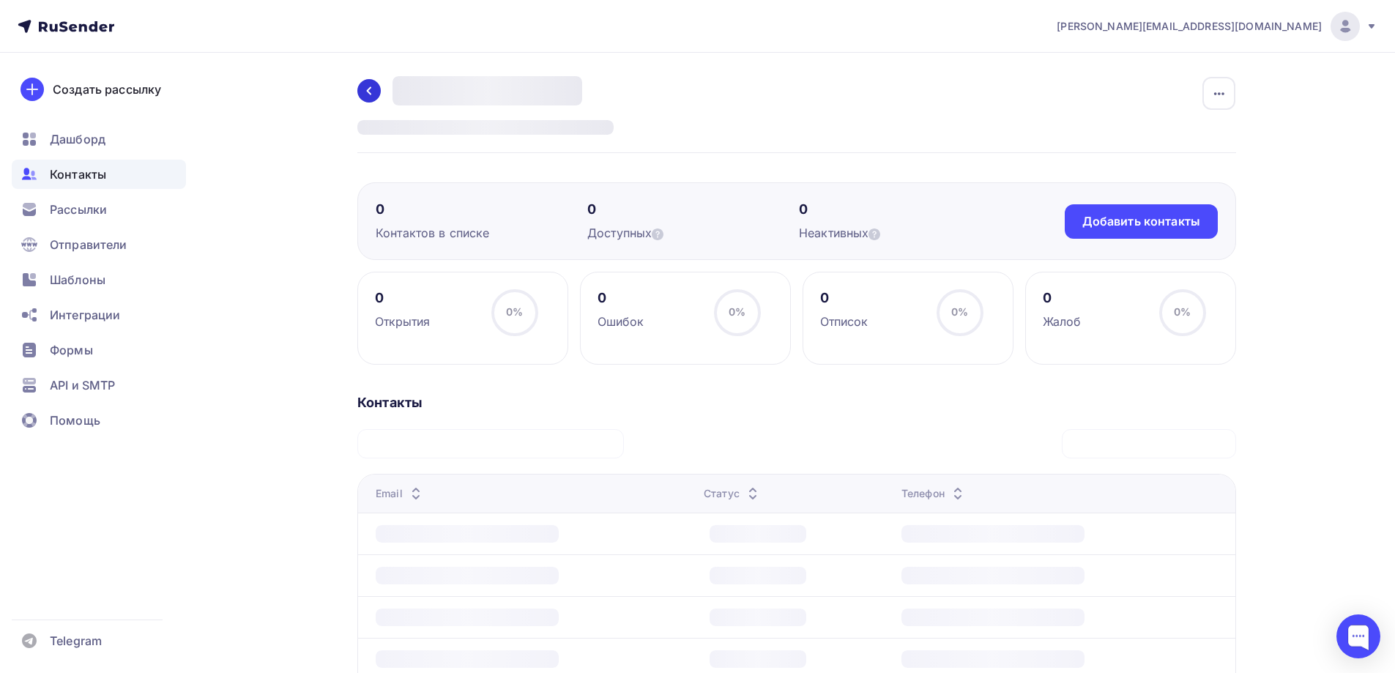
click at [361, 82] on link at bounding box center [368, 90] width 23 height 23
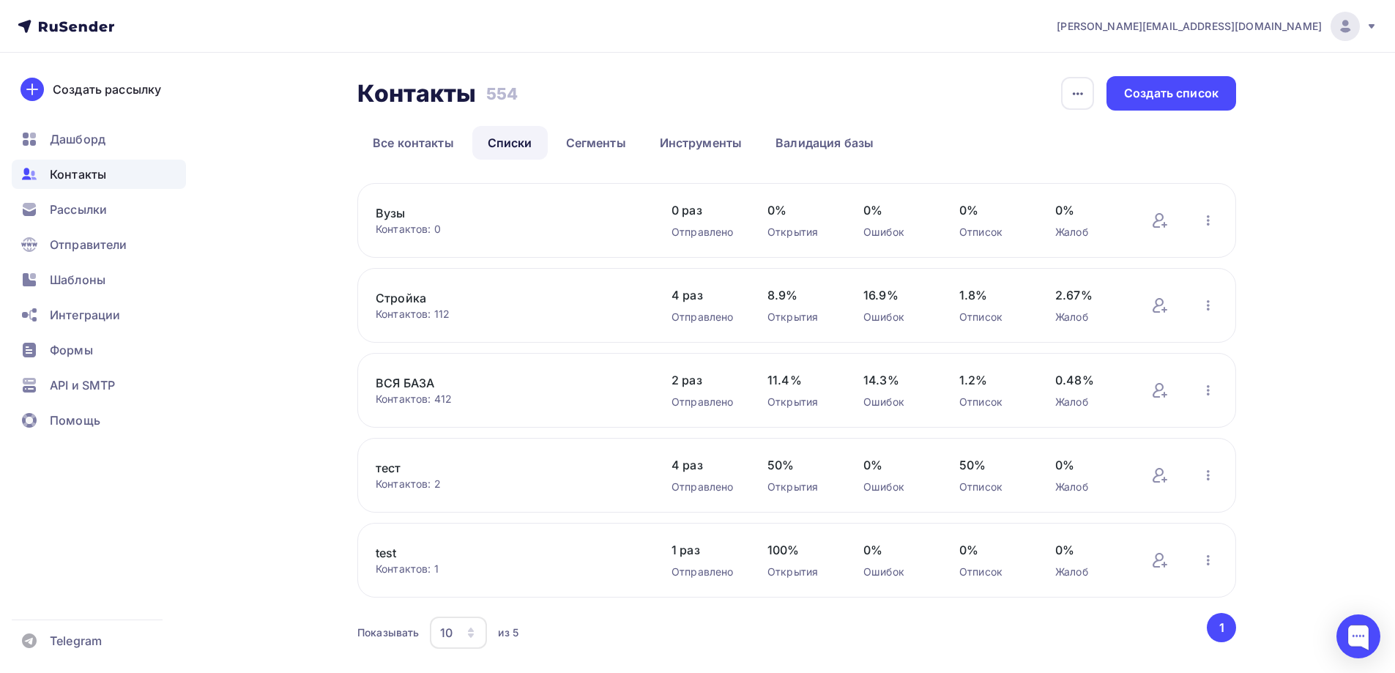
click at [62, 21] on icon at bounding box center [66, 27] width 97 height 18
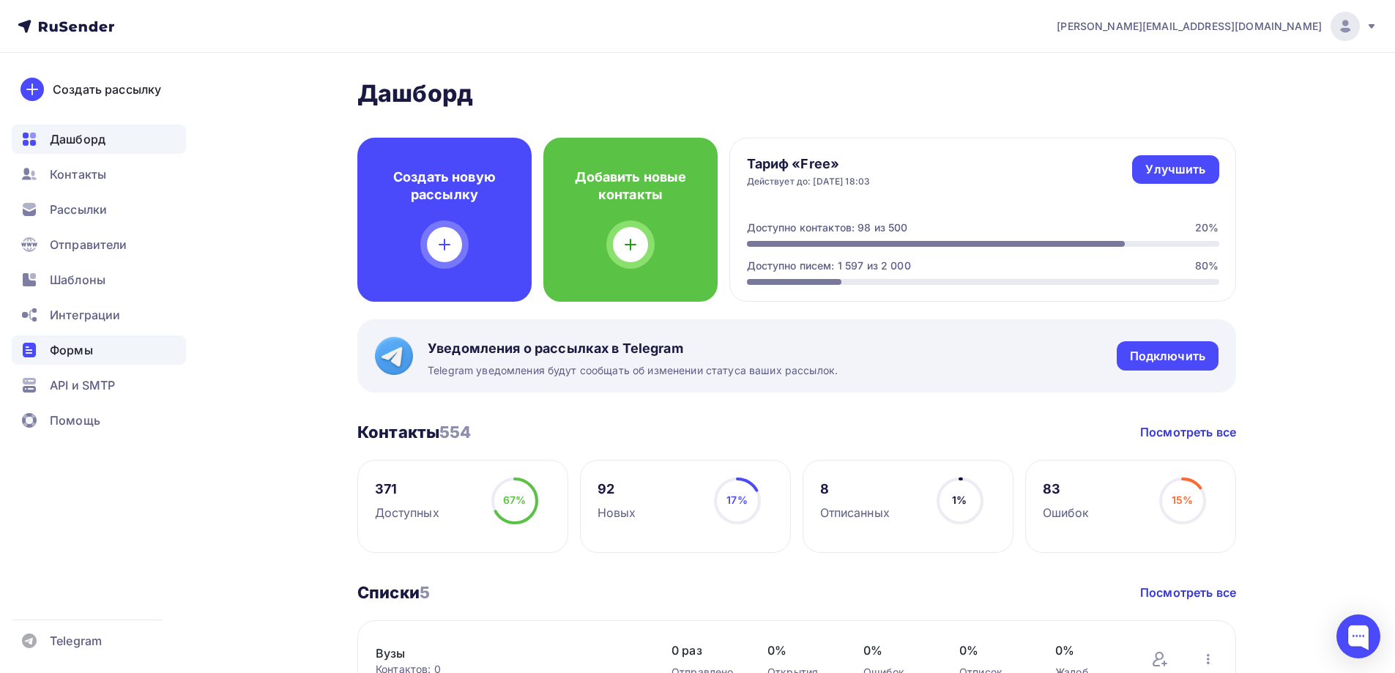
click at [94, 340] on div "Формы" at bounding box center [99, 349] width 174 height 29
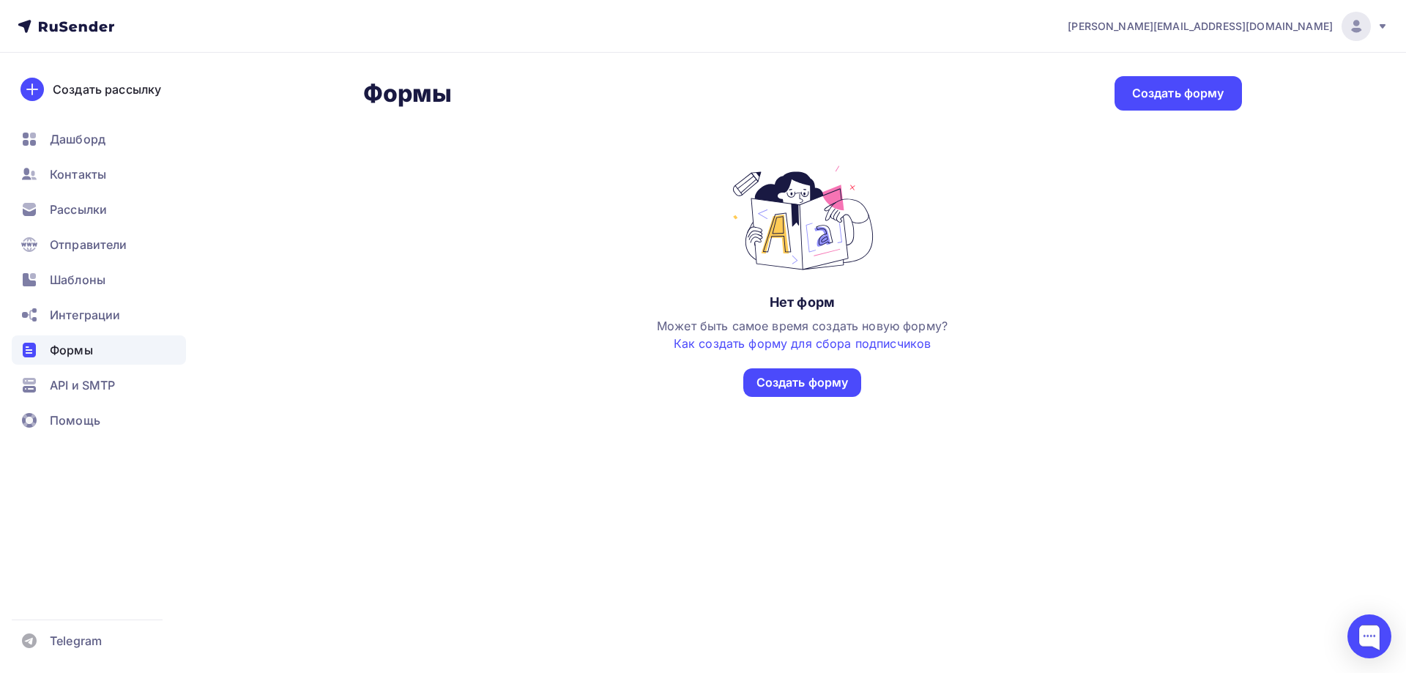
click at [119, 360] on div "Формы" at bounding box center [99, 349] width 174 height 29
click at [115, 392] on span "API и SMTP" at bounding box center [82, 385] width 65 height 18
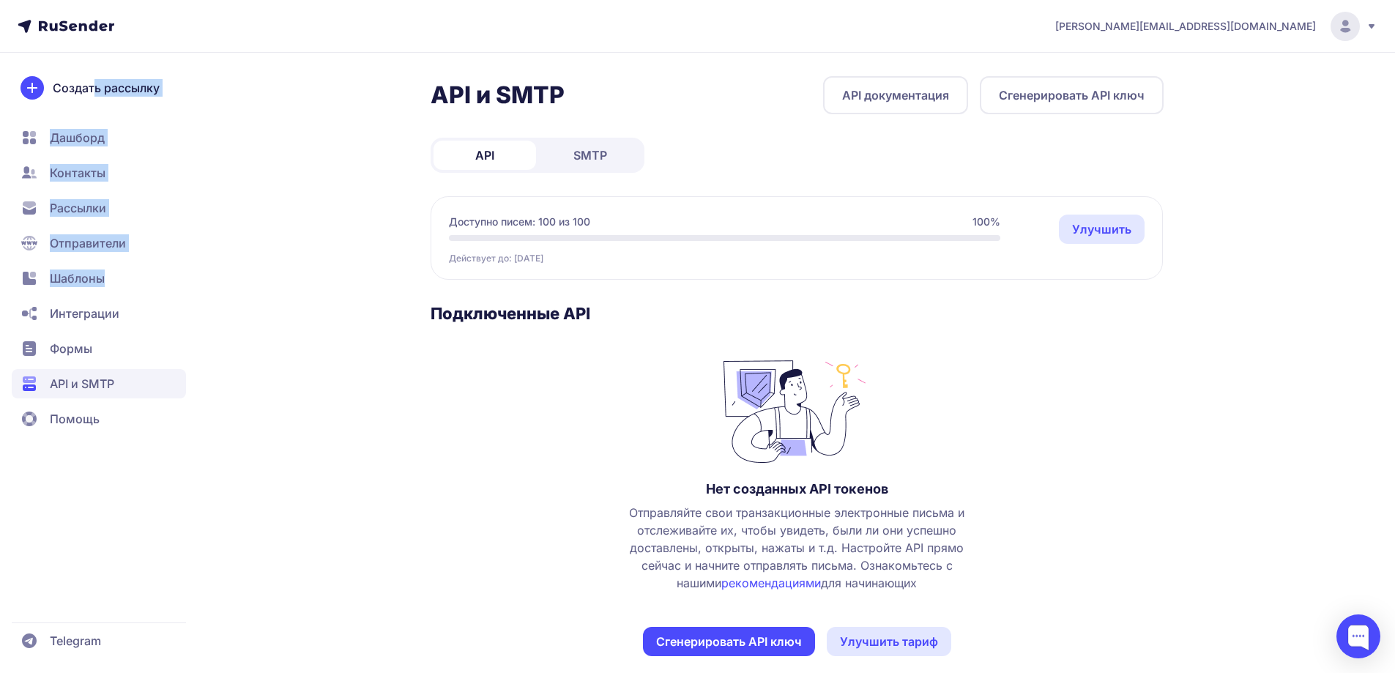
drag, startPoint x: 92, startPoint y: 85, endPoint x: 184, endPoint y: 239, distance: 179.6
click at [179, 245] on div "Создать рассылку Дашборд Контакты Рассылки Отправители Шаблоны Интеграции Формы…" at bounding box center [99, 254] width 174 height 357
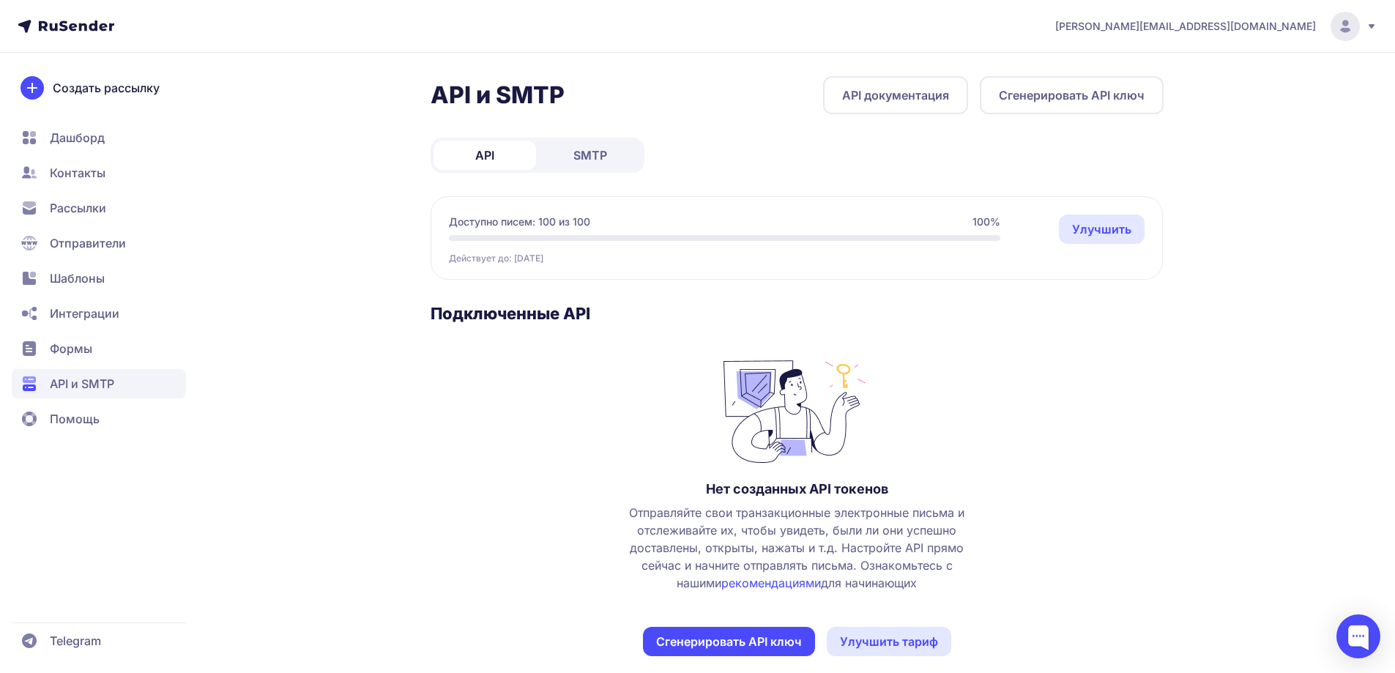
click at [242, 207] on div "API и SMTP API документация Сгенерировать API ключ API SMTP Доступно писем: 100…" at bounding box center [698, 383] width 1054 height 615
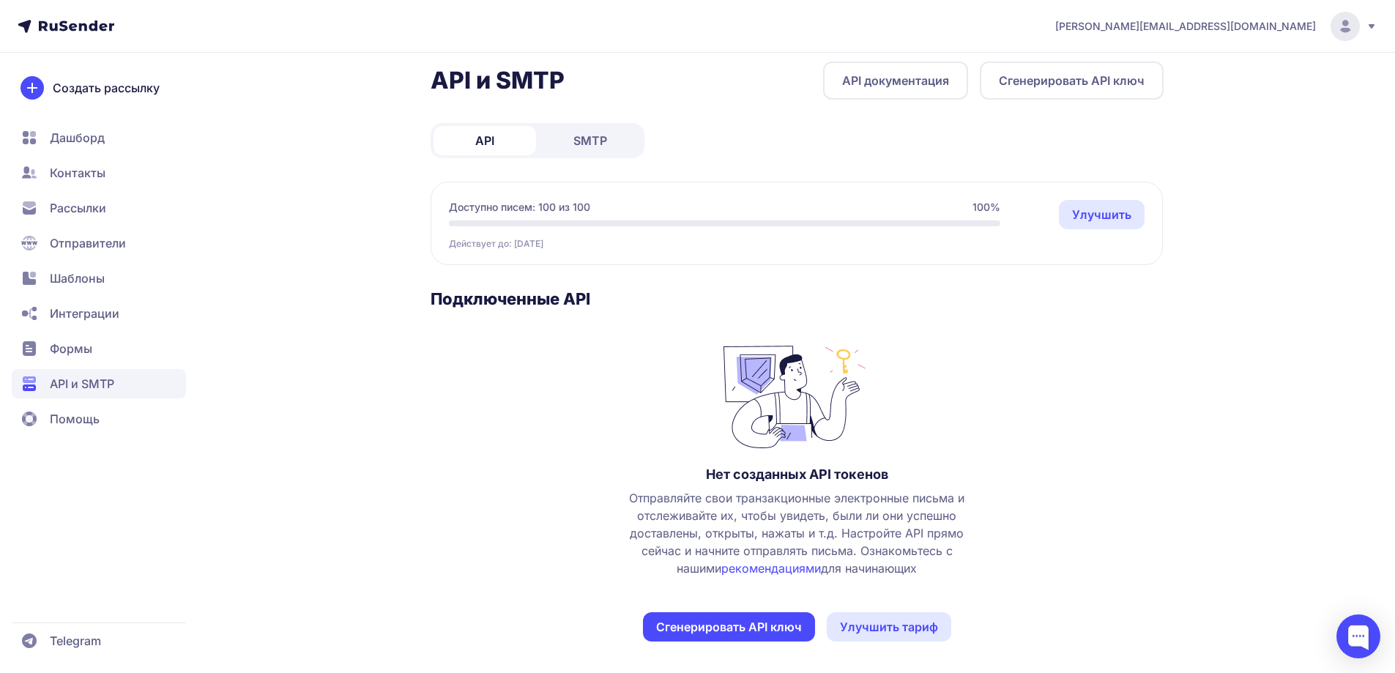
scroll to position [18, 0]
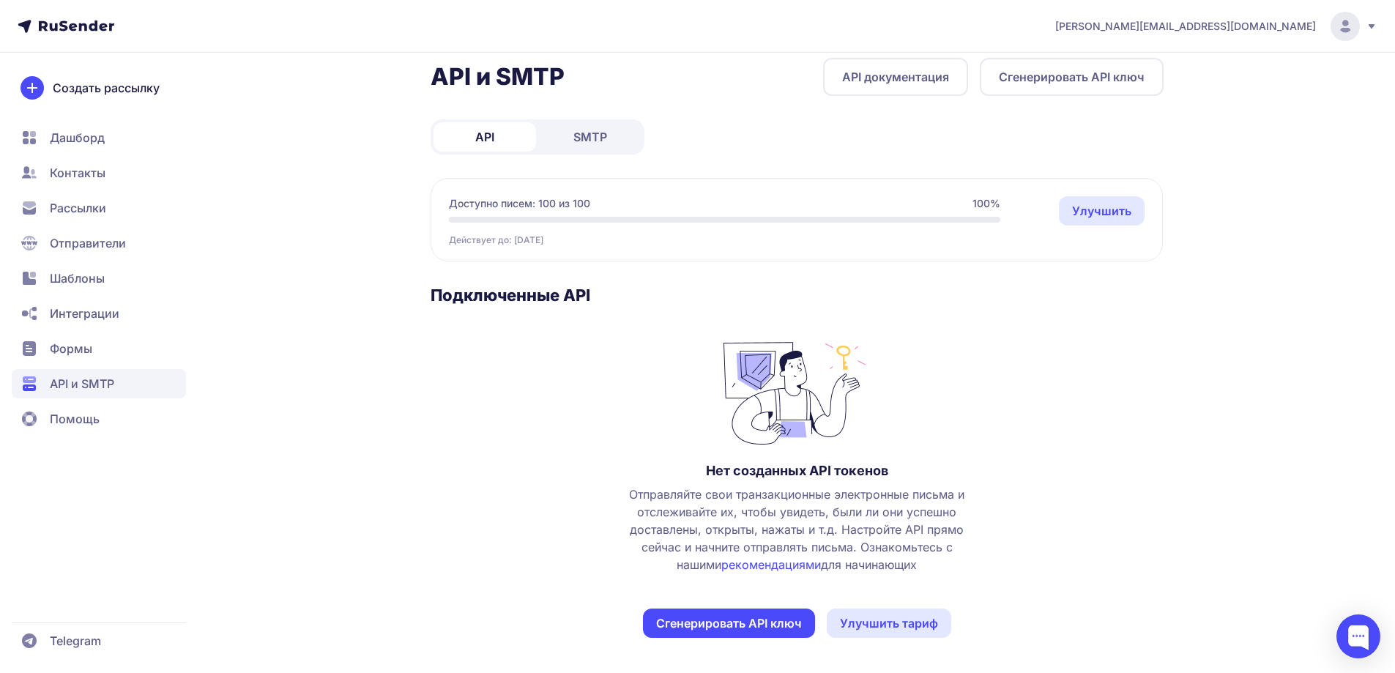
click at [88, 16] on header "[PERSON_NAME][EMAIL_ADDRESS][DOMAIN_NAME]" at bounding box center [697, 26] width 1395 height 53
click at [90, 29] on icon at bounding box center [76, 26] width 75 height 10
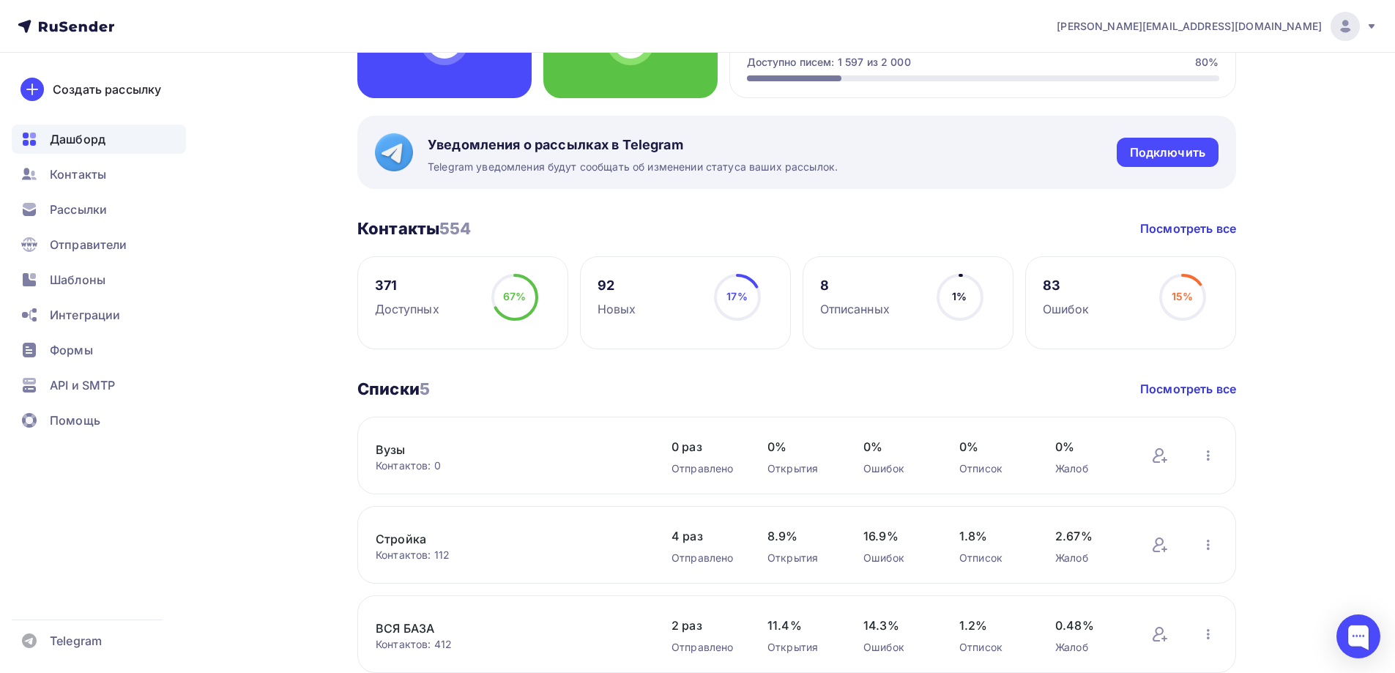
scroll to position [220, 0]
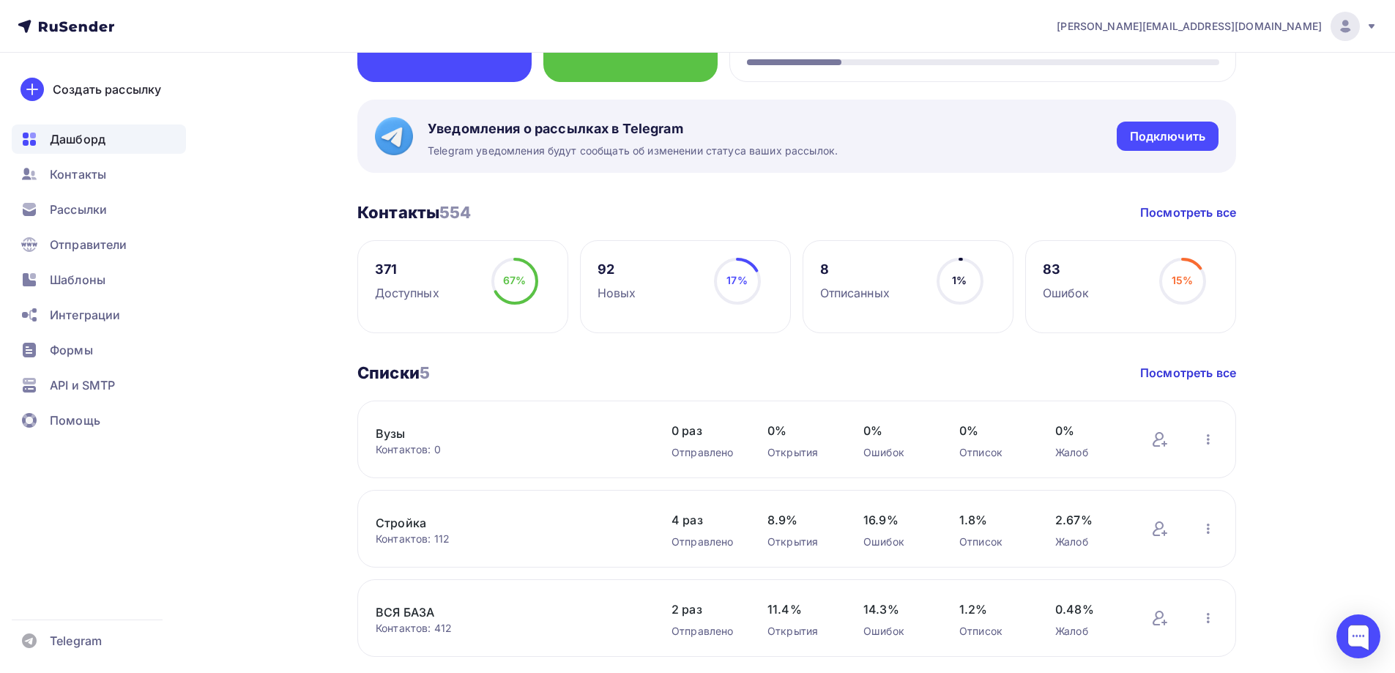
click at [399, 436] on link "Вузы" at bounding box center [500, 434] width 249 height 18
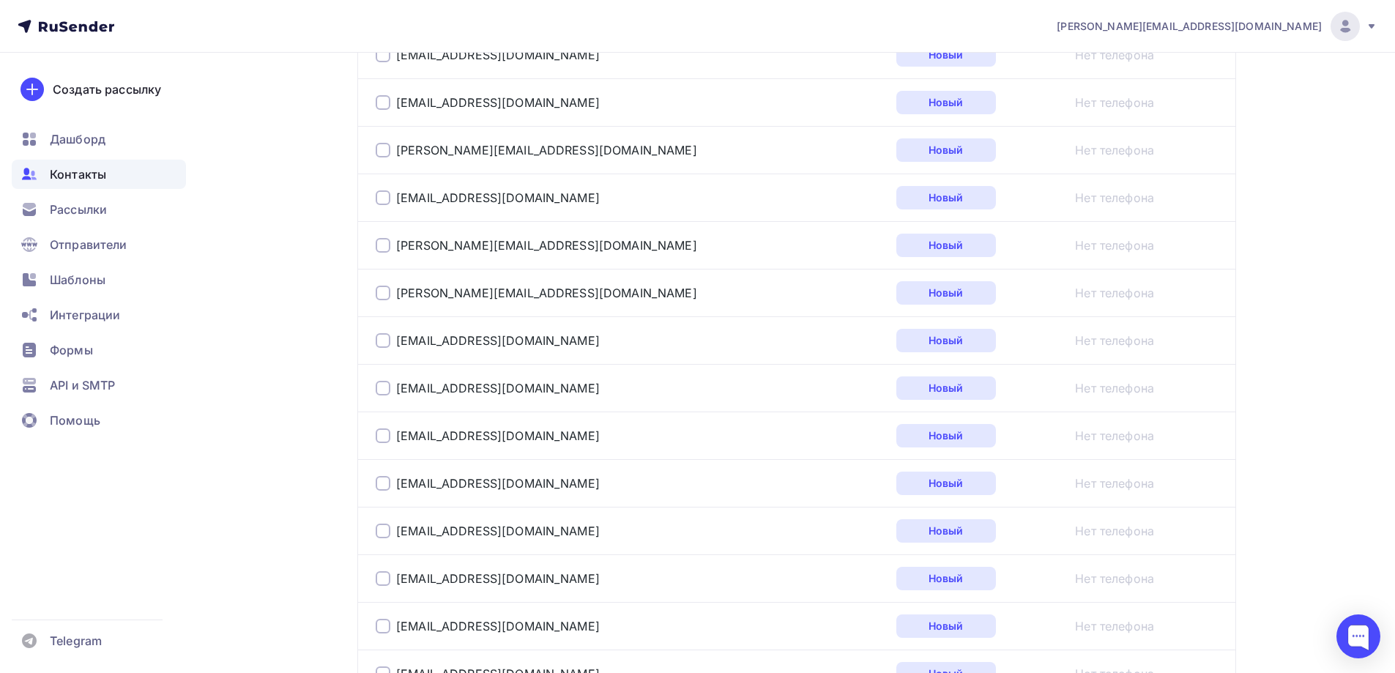
scroll to position [1325, 0]
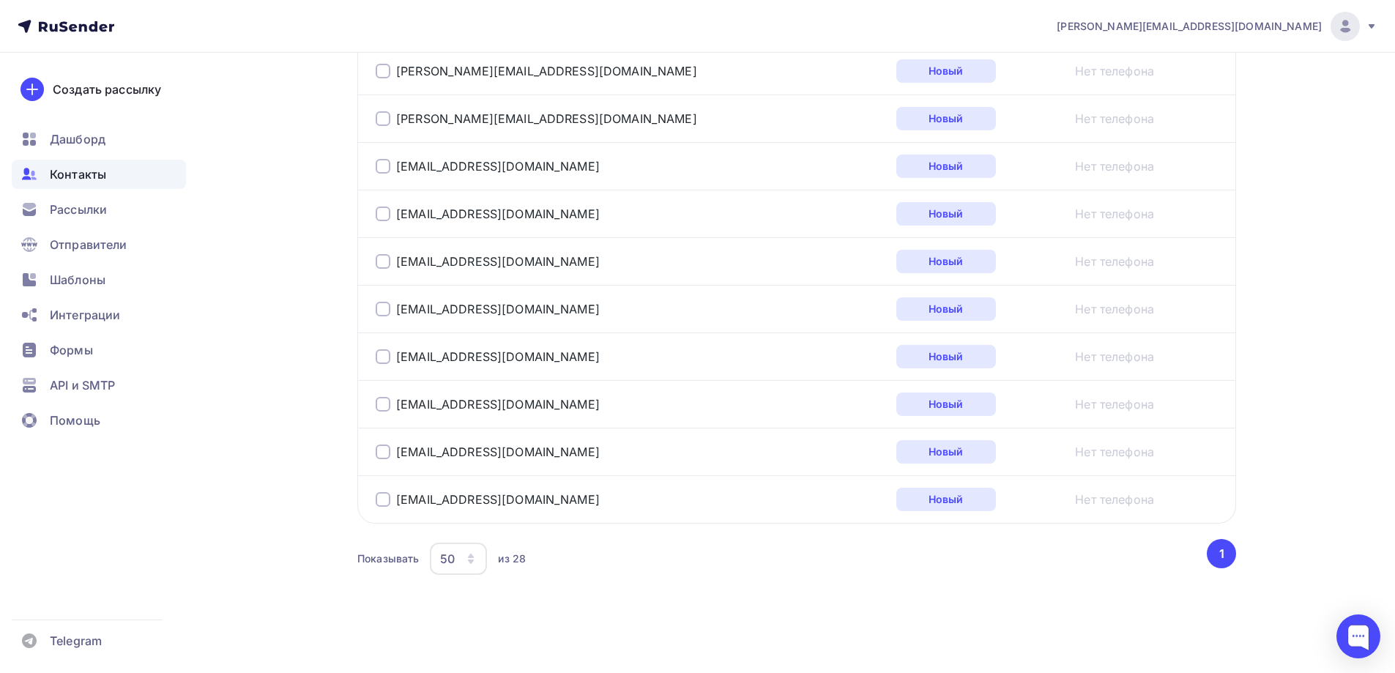
click at [469, 554] on icon "button" at bounding box center [471, 559] width 12 height 12
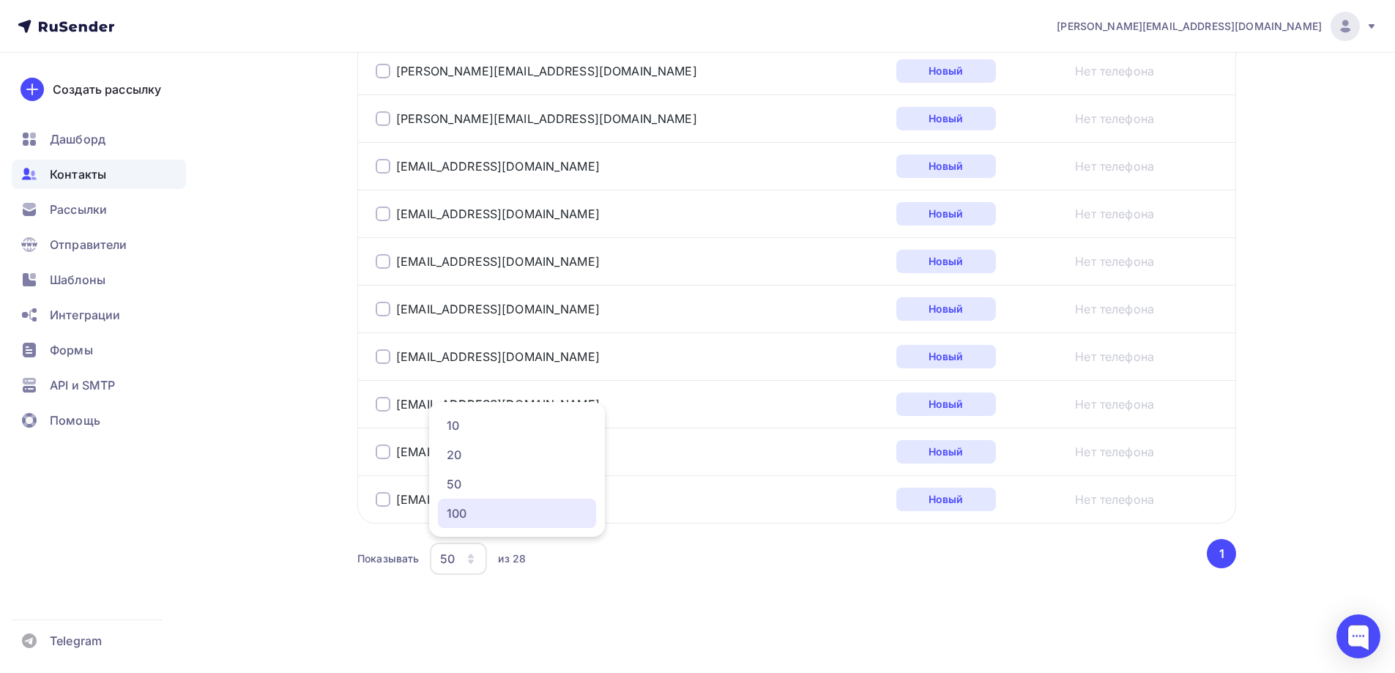
click at [475, 521] on link "100" at bounding box center [517, 513] width 158 height 29
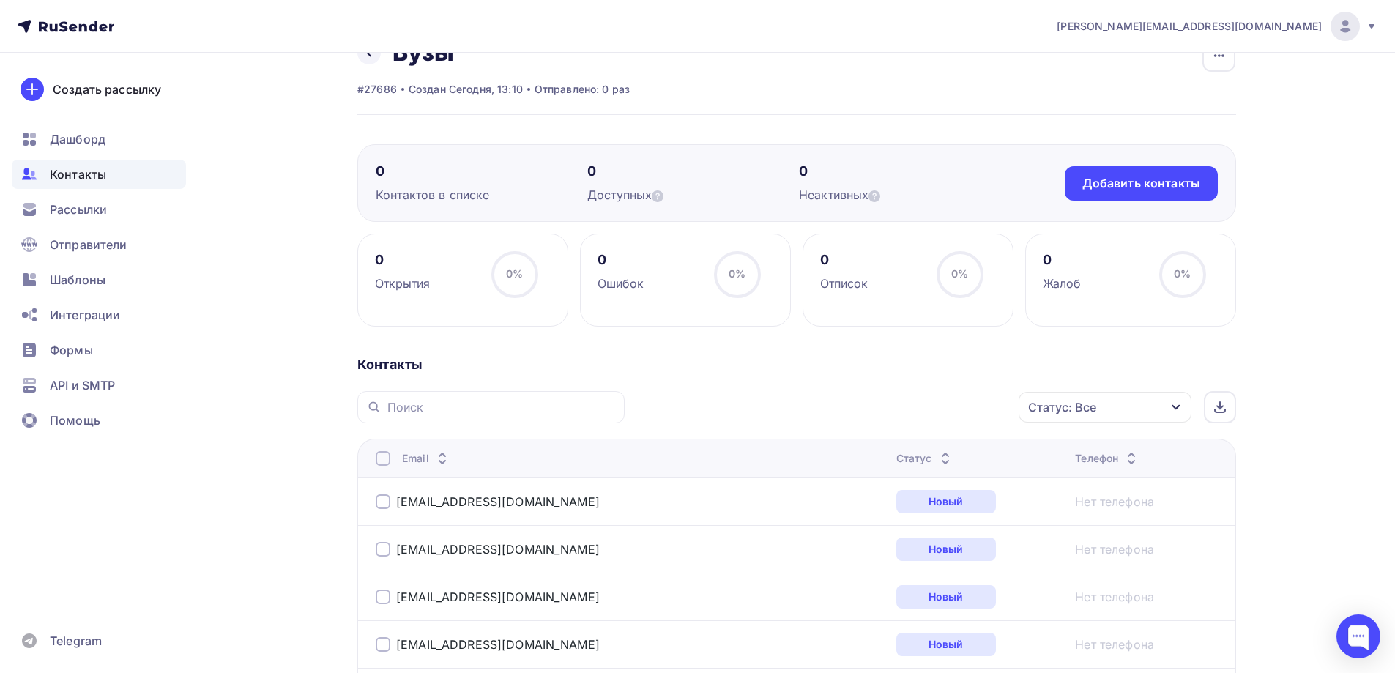
scroll to position [0, 0]
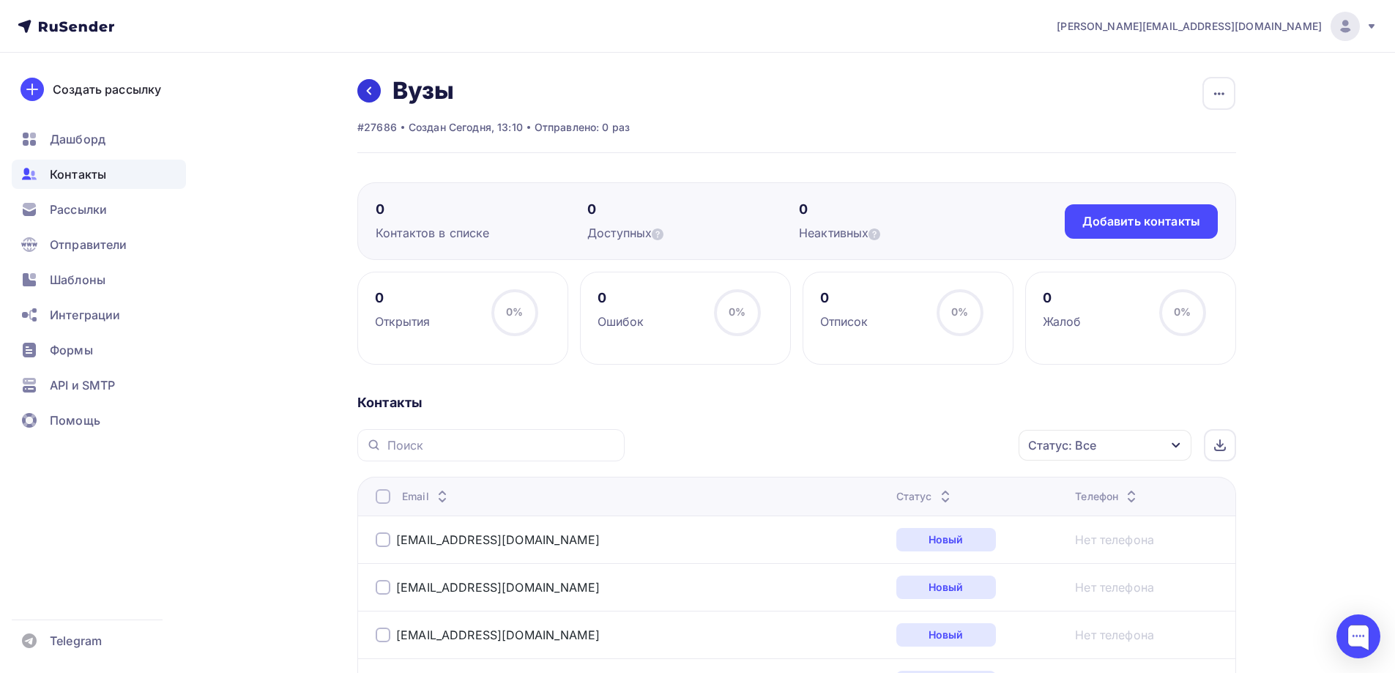
click at [371, 89] on icon at bounding box center [369, 91] width 12 height 12
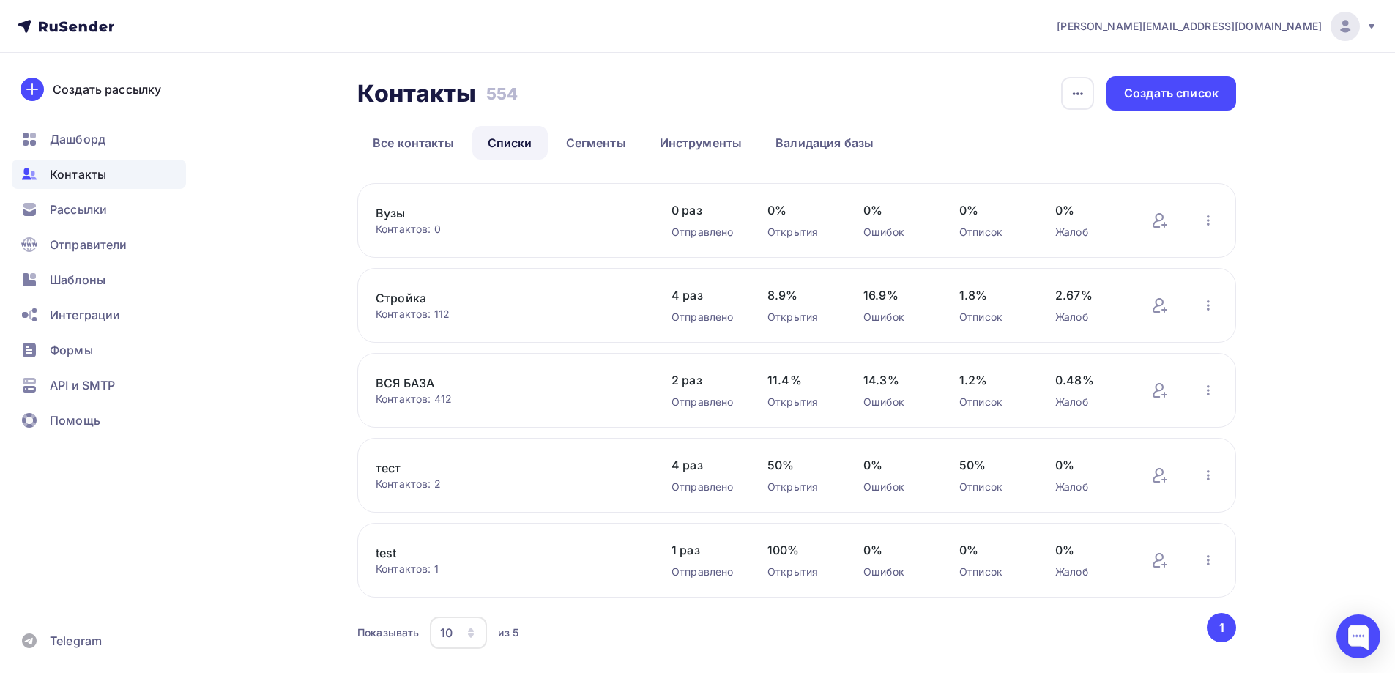
click at [1299, 153] on div "agabekyan@starkovgrp.ru Аккаунт Тарифы Выйти Создать рассылку Дашборд Контакты …" at bounding box center [697, 355] width 1395 height 711
